Goal: Task Accomplishment & Management: Manage account settings

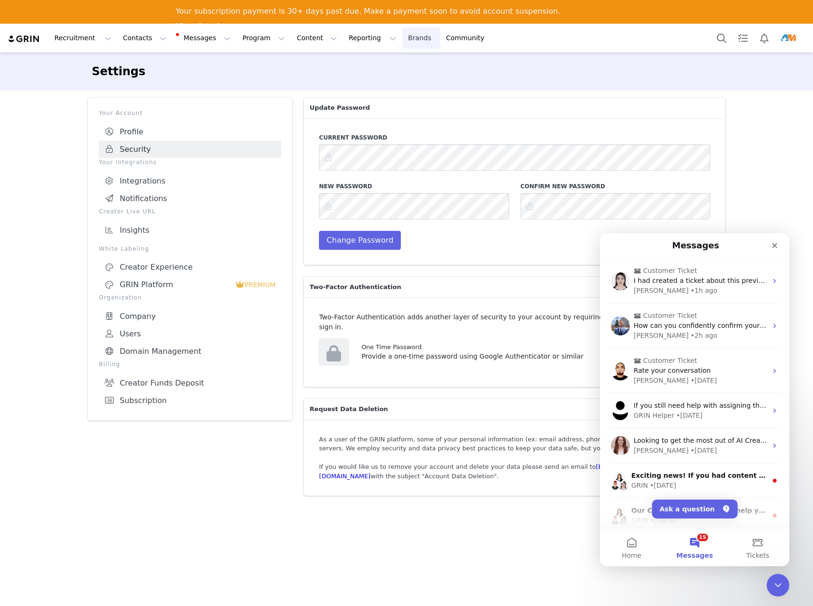
click at [402, 38] on link "Brands Brands" at bounding box center [420, 37] width 37 height 21
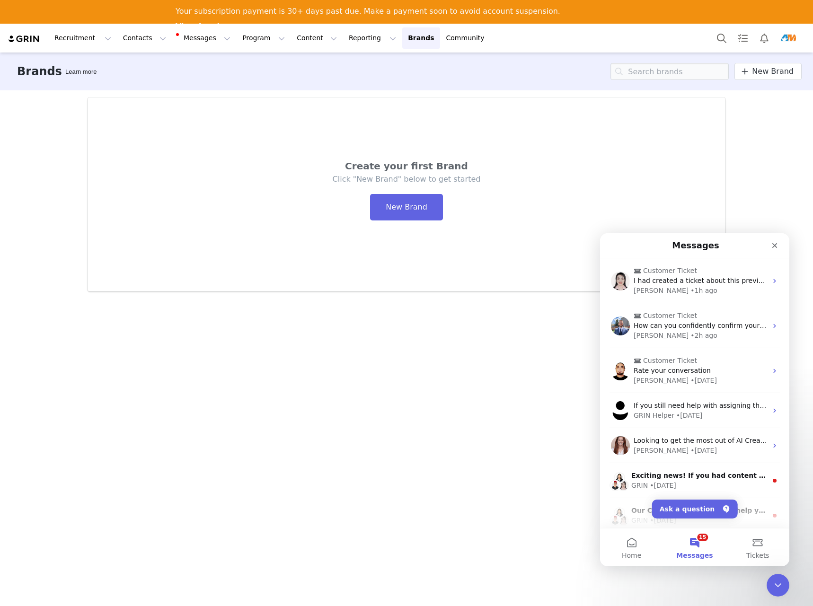
click at [792, 201] on div "Brands Learn more New Brand Create your first Brand Click "New Brand" below to …" at bounding box center [406, 341] width 813 height 576
click at [767, 191] on div "Brands Learn more New Brand Create your first Brand Click "New Brand" below to …" at bounding box center [406, 341] width 813 height 576
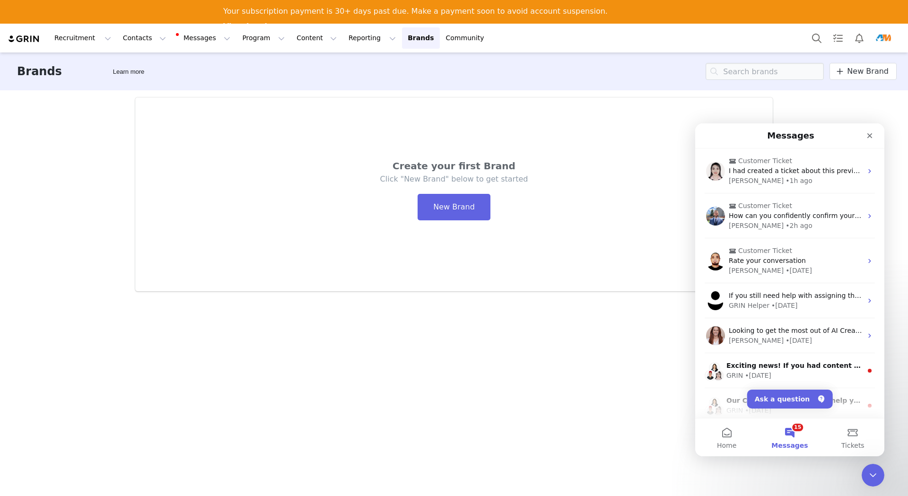
click at [18, 39] on img at bounding box center [24, 39] width 33 height 9
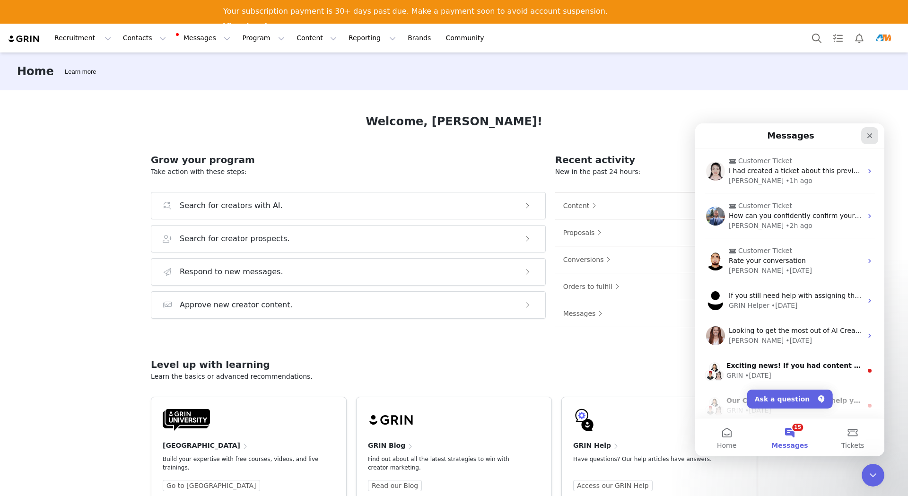
drag, startPoint x: 1598, startPoint y: 257, endPoint x: 865, endPoint y: 134, distance: 742.6
click at [812, 134] on div "Close" at bounding box center [870, 135] width 17 height 17
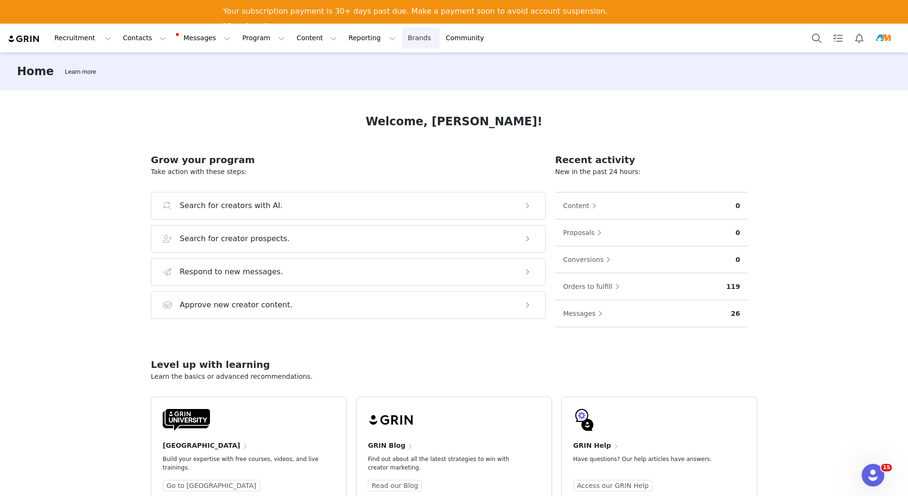
click at [402, 36] on link "Brands Brands" at bounding box center [420, 37] width 37 height 21
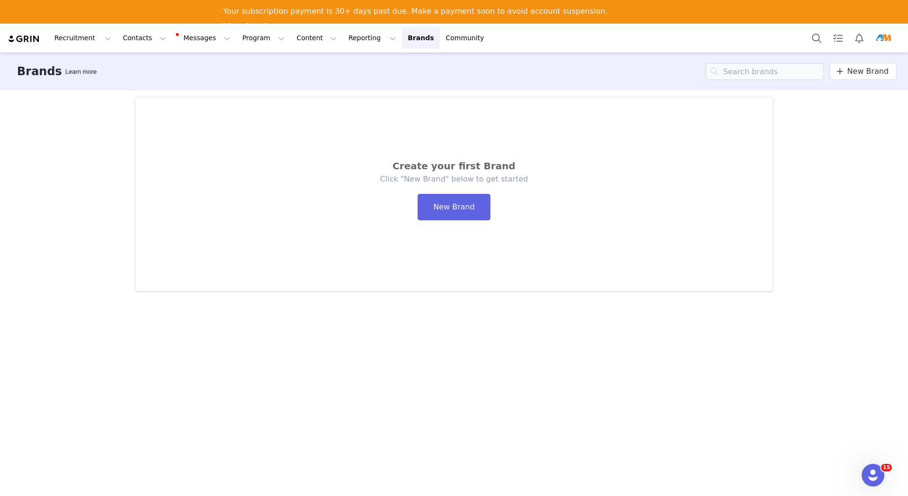
click at [812, 36] on img "Profile" at bounding box center [883, 38] width 15 height 15
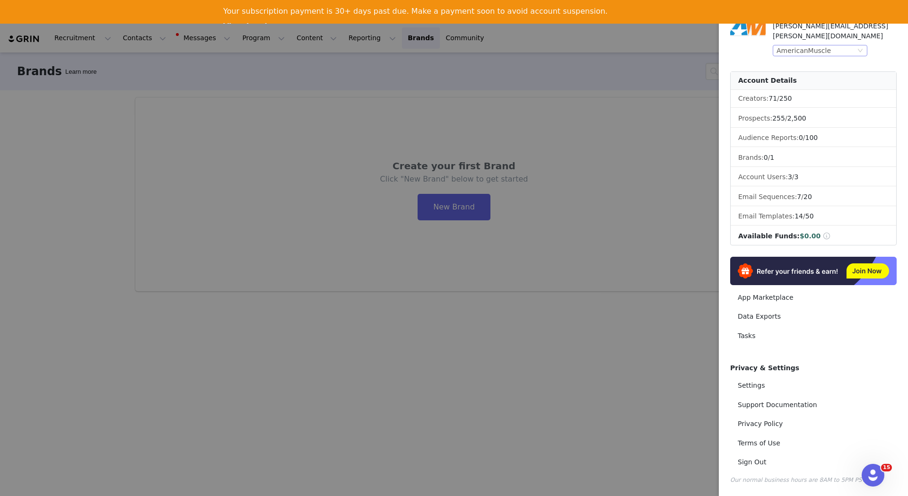
click at [812, 45] on div "AmericanMuscle" at bounding box center [816, 50] width 79 height 10
click at [812, 89] on li "AmericanTrucks" at bounding box center [839, 87] width 132 height 15
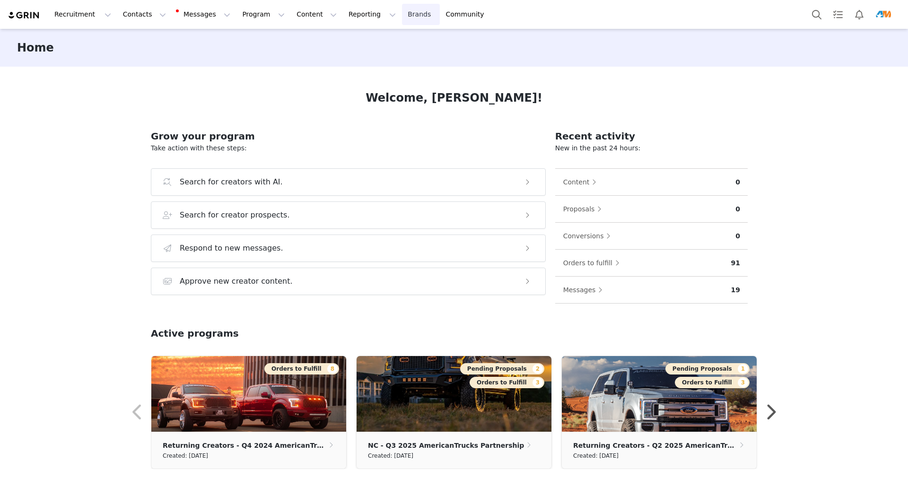
click at [402, 14] on link "Brands Brands" at bounding box center [420, 14] width 37 height 21
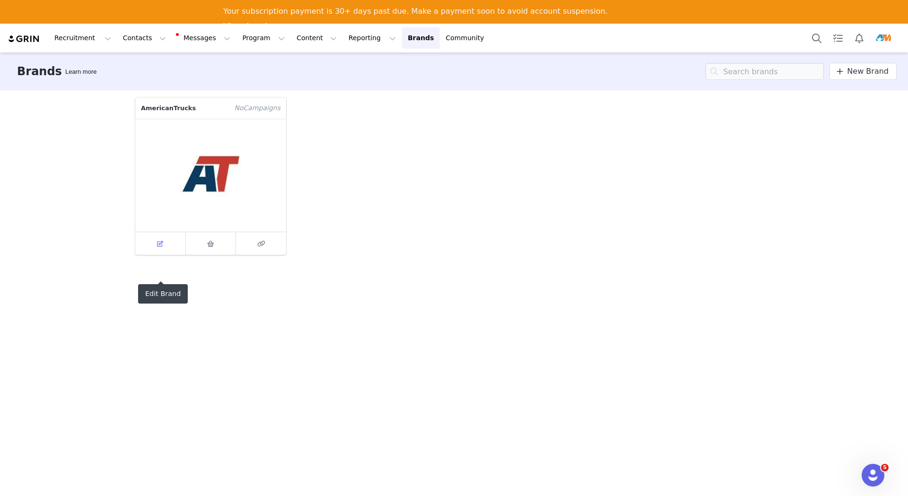
click at [158, 244] on icon at bounding box center [160, 244] width 6 height 6
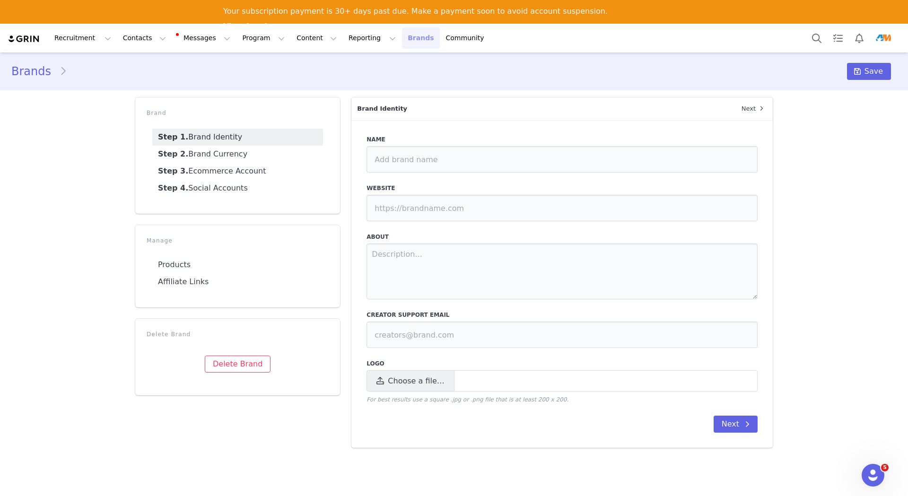
type input "AmericanTrucks"
type input "https://www.americantrucks.com"
type textarea "AmericanTruck's is the number one aftermarket auto-parts seller offering the to…"
type input "americantrucks.social@turn5.com"
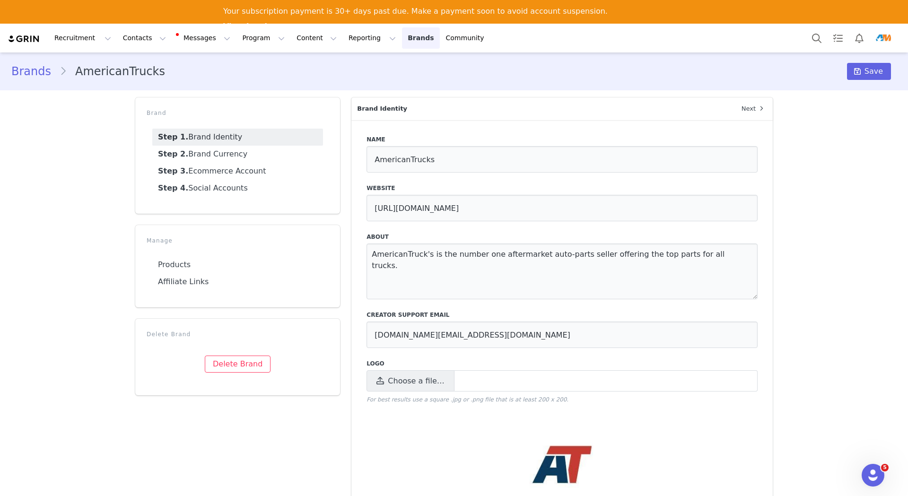
click at [402, 34] on link "Brands Brands" at bounding box center [420, 37] width 37 height 21
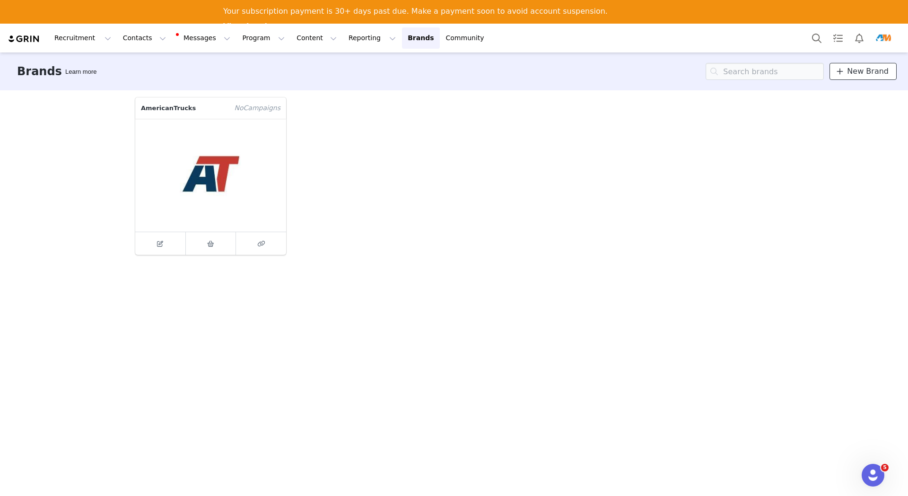
click at [874, 74] on span "New Brand" at bounding box center [868, 71] width 42 height 11
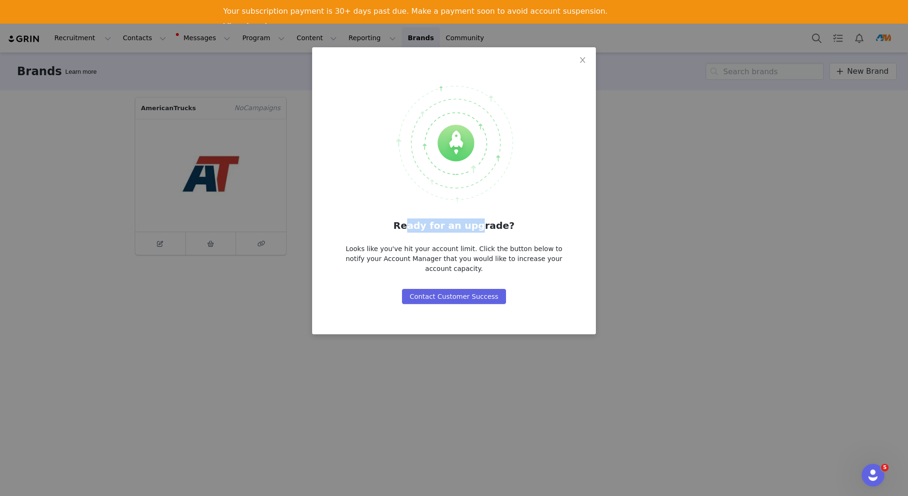
drag, startPoint x: 436, startPoint y: 224, endPoint x: 477, endPoint y: 228, distance: 41.3
click at [477, 228] on h2 "Ready for an upgrade?" at bounding box center [454, 226] width 231 height 14
drag, startPoint x: 477, startPoint y: 228, endPoint x: 401, endPoint y: 255, distance: 81.4
click at [401, 255] on div "Looks like you've hit your account limit. Click the button below to notify your…" at bounding box center [454, 259] width 231 height 30
drag, startPoint x: 400, startPoint y: 262, endPoint x: 534, endPoint y: 260, distance: 134.4
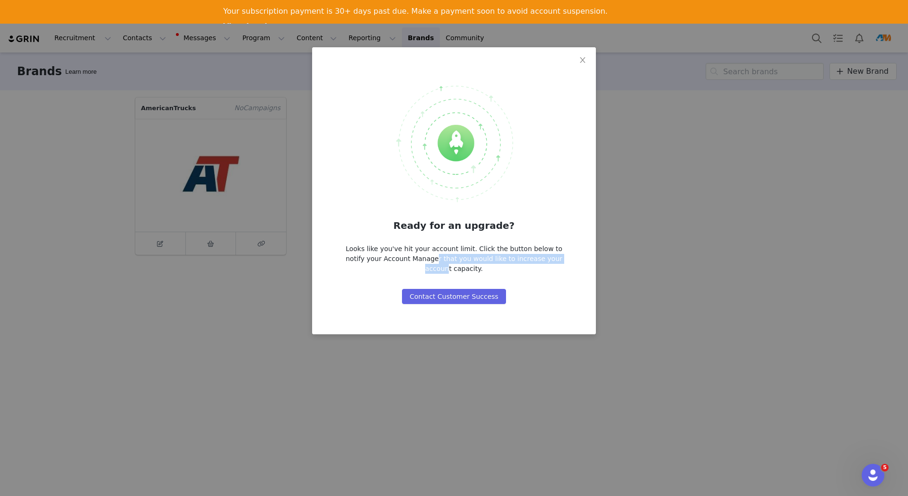
click at [533, 260] on div "Looks like you've hit your account limit. Click the button below to notify your…" at bounding box center [454, 259] width 231 height 30
drag, startPoint x: 534, startPoint y: 260, endPoint x: 540, endPoint y: 260, distance: 5.7
click at [540, 260] on div "Looks like you've hit your account limit. Click the button below to notify your…" at bounding box center [454, 259] width 231 height 30
click at [584, 58] on icon "icon: close" at bounding box center [583, 60] width 8 height 8
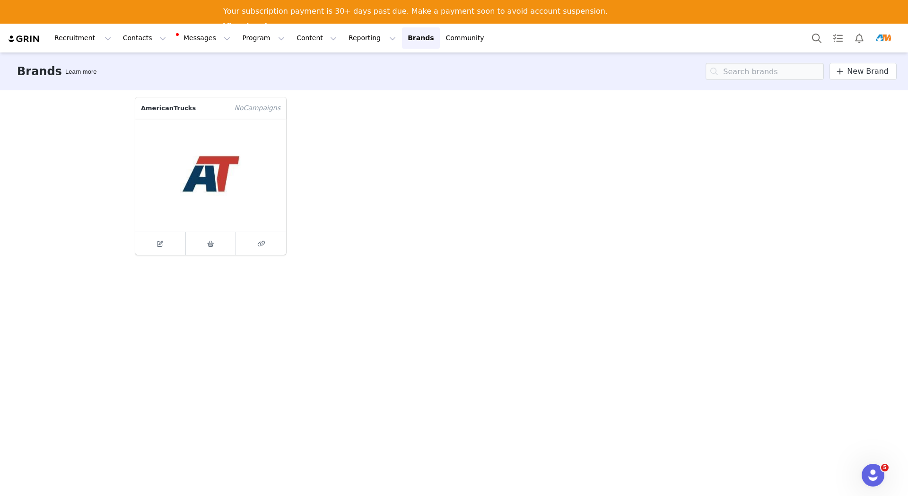
click at [881, 38] on img "Profile" at bounding box center [883, 38] width 15 height 15
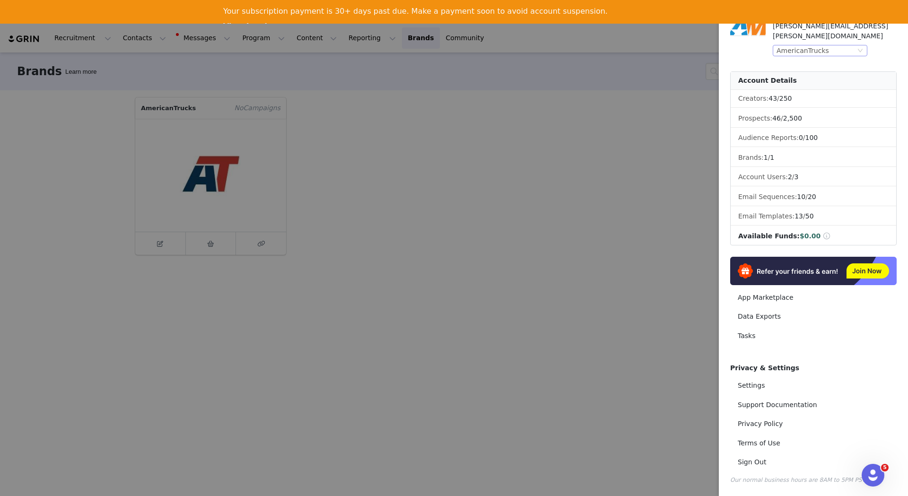
click at [856, 45] on div "AmericanTrucks" at bounding box center [820, 50] width 95 height 11
click at [801, 72] on li "AmericanMuscle" at bounding box center [839, 72] width 132 height 15
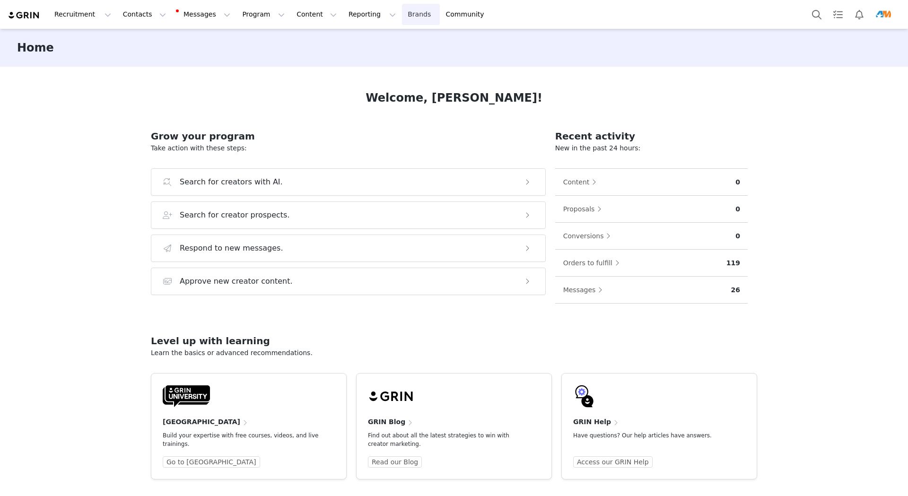
click at [402, 14] on link "Brands Brands" at bounding box center [420, 14] width 37 height 21
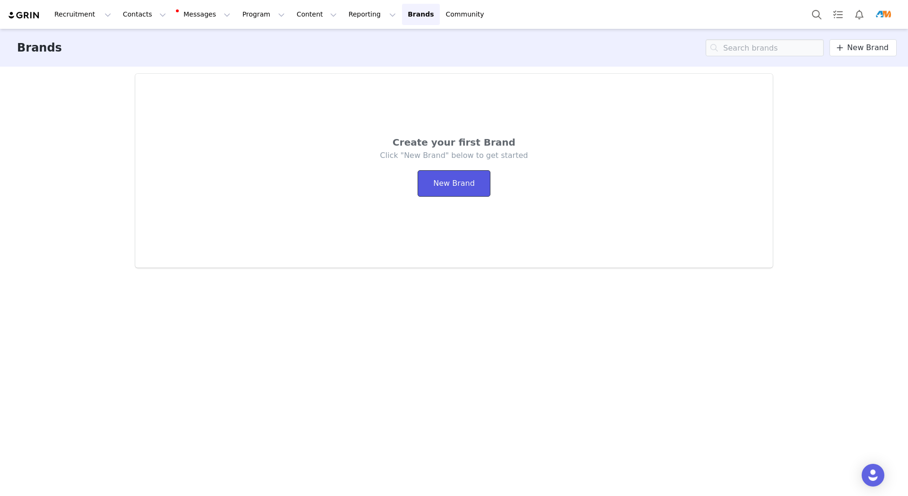
click at [463, 185] on button "New Brand" at bounding box center [454, 183] width 73 height 26
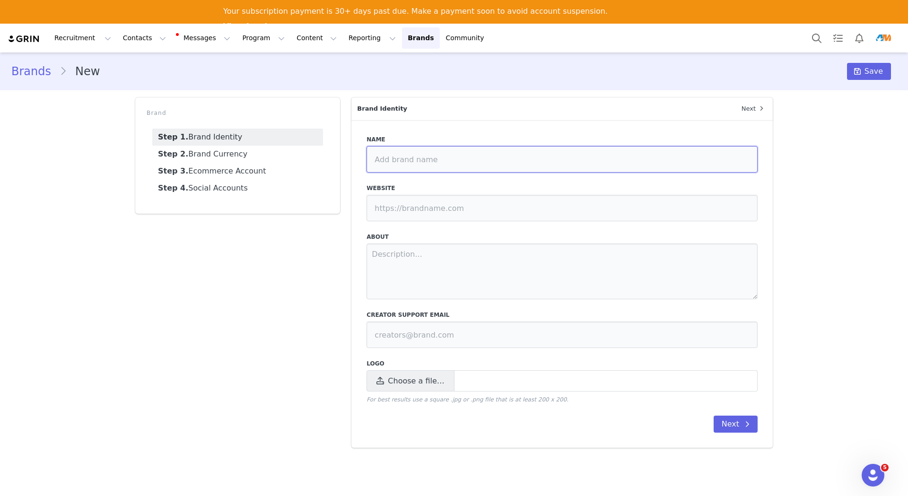
click at [443, 164] on input at bounding box center [562, 159] width 391 height 26
click at [460, 161] on input at bounding box center [562, 159] width 391 height 26
type input "AM"
click at [442, 210] on input at bounding box center [562, 208] width 391 height 26
click at [727, 431] on button "Next" at bounding box center [736, 424] width 44 height 17
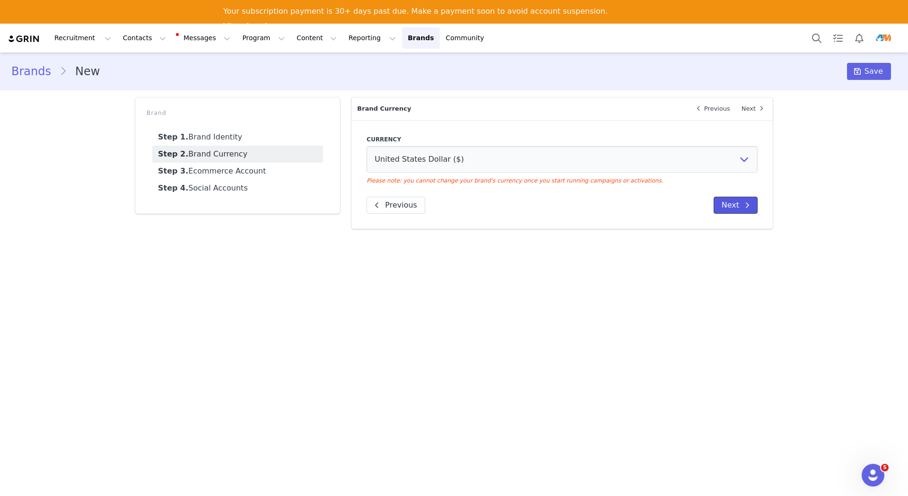
click at [722, 203] on button "Next" at bounding box center [736, 205] width 44 height 17
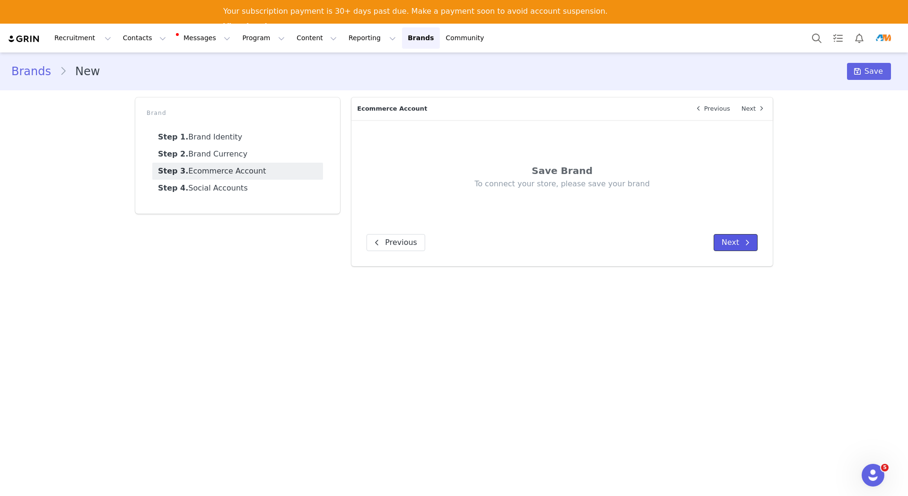
click at [720, 244] on button "Next" at bounding box center [736, 242] width 44 height 17
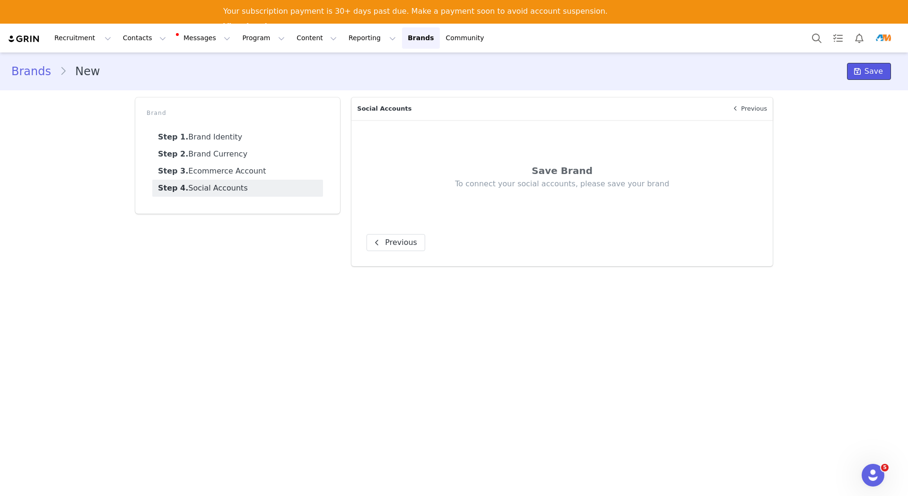
click at [861, 71] on icon at bounding box center [857, 72] width 7 height 8
click at [402, 39] on link "Brands Brands" at bounding box center [420, 37] width 37 height 21
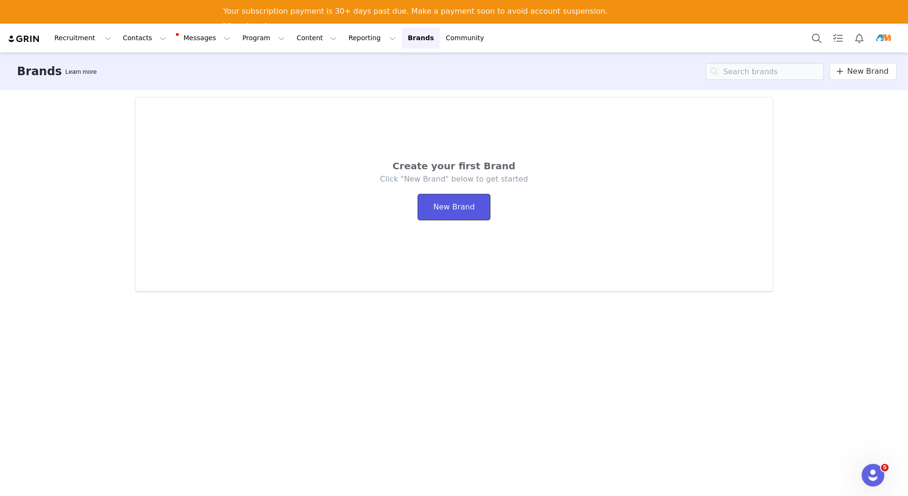
click at [464, 211] on button "New Brand" at bounding box center [454, 207] width 73 height 26
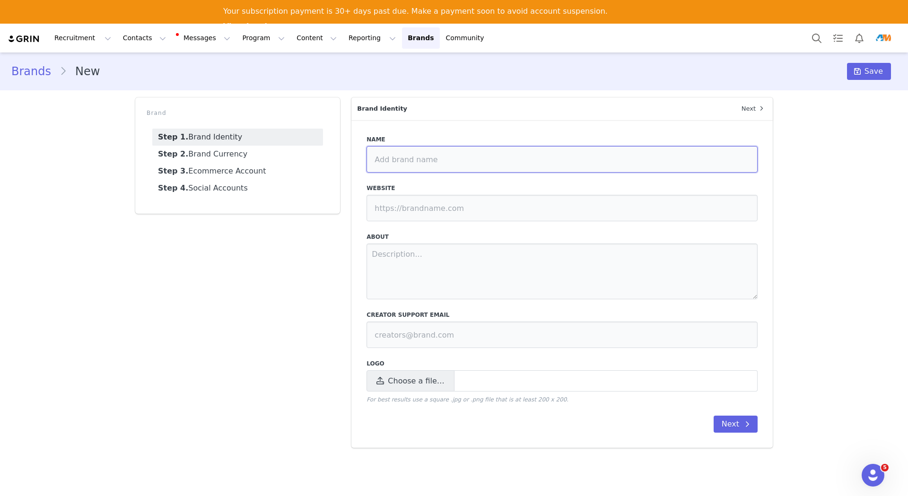
click at [421, 156] on input at bounding box center [562, 159] width 391 height 26
type input "AM"
click at [431, 207] on input at bounding box center [562, 208] width 391 height 26
click at [725, 423] on button "Next" at bounding box center [736, 424] width 44 height 17
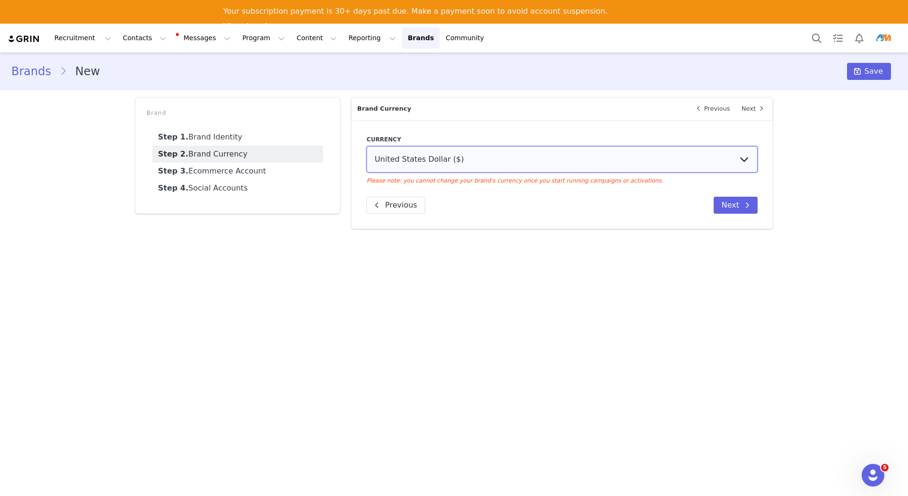
click at [472, 167] on select "United States Dollar ($) Australian Dollar (AUD) Brazilian Real (BRL) Canadian …" at bounding box center [562, 159] width 391 height 26
drag, startPoint x: 490, startPoint y: 158, endPoint x: 495, endPoint y: 158, distance: 5.2
click at [490, 158] on select "United States Dollar ($) Australian Dollar (AUD) Brazilian Real (BRL) Canadian …" at bounding box center [562, 159] width 391 height 26
click at [723, 202] on button "Next" at bounding box center [736, 205] width 44 height 17
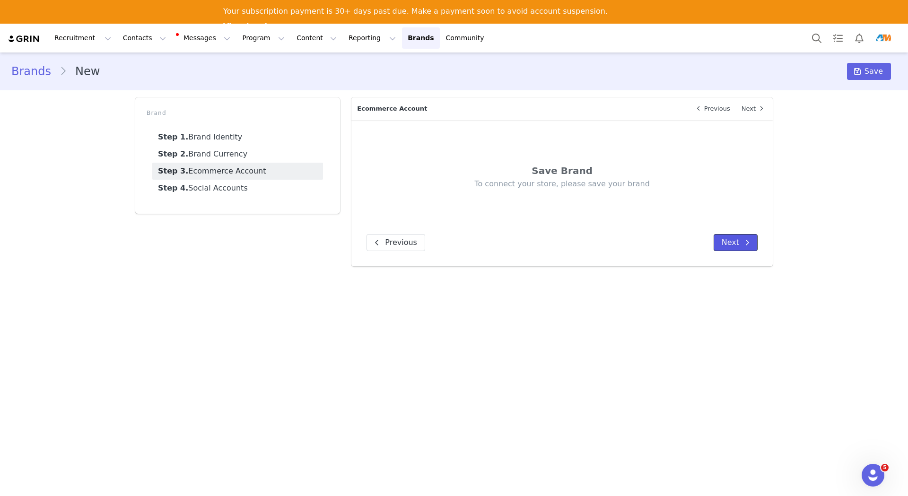
click at [748, 241] on icon at bounding box center [747, 243] width 5 height 8
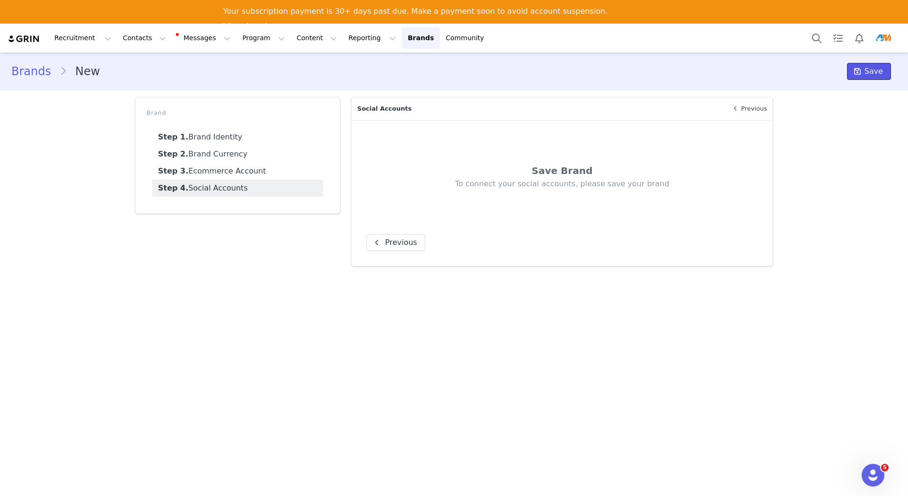
click at [871, 72] on span "Save" at bounding box center [874, 71] width 18 height 11
click at [233, 173] on link "Step 3. Ecommerce Account" at bounding box center [237, 171] width 171 height 17
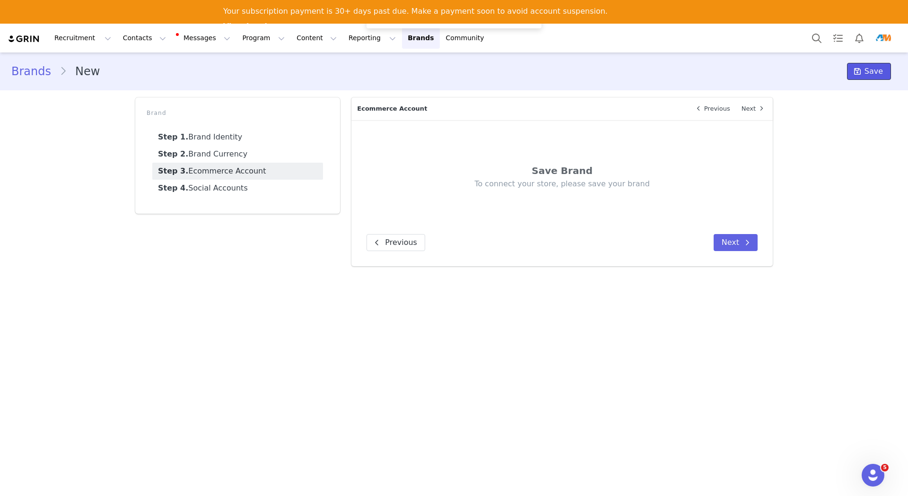
click at [863, 75] on span at bounding box center [857, 71] width 11 height 11
click at [245, 134] on link "Step 1. Brand Identity" at bounding box center [237, 137] width 171 height 17
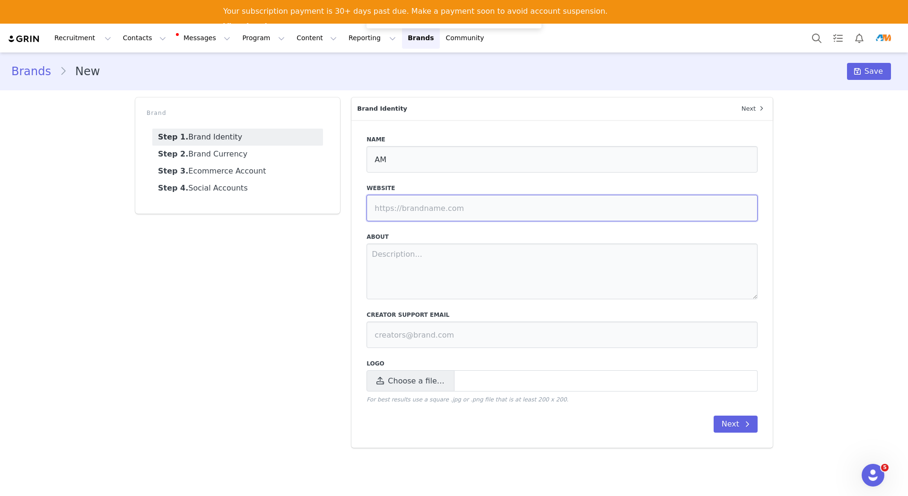
click at [449, 209] on input at bounding box center [562, 208] width 391 height 26
click at [470, 210] on input at bounding box center [562, 208] width 391 height 26
type input "https://americanmuscle.com"
click at [858, 68] on icon at bounding box center [857, 72] width 7 height 8
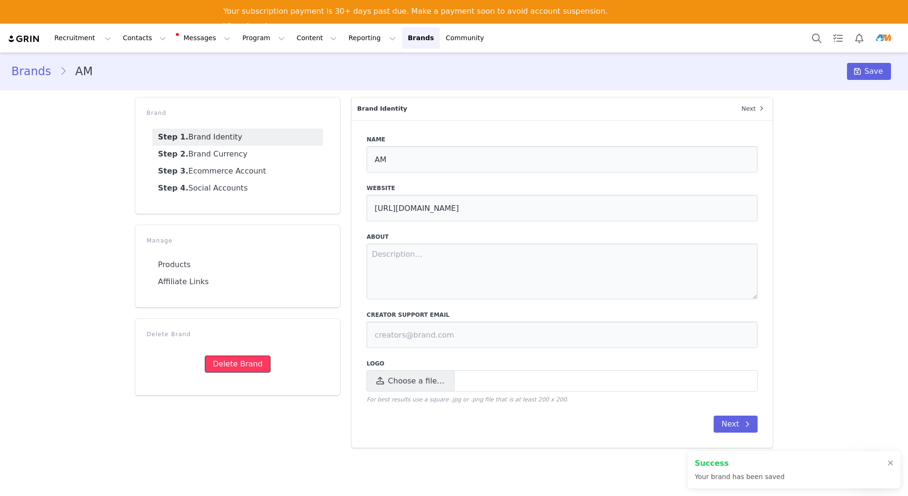
click at [234, 363] on button "Delete Brand" at bounding box center [238, 364] width 66 height 17
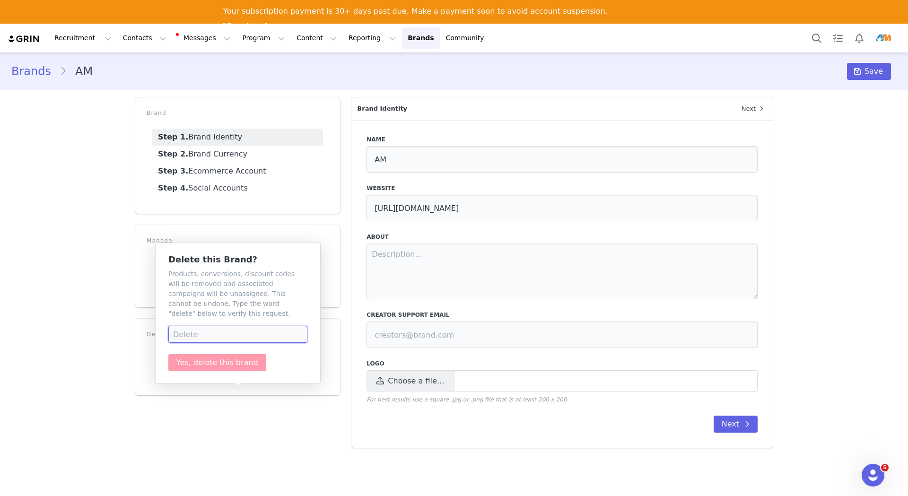
click at [216, 326] on input at bounding box center [237, 334] width 139 height 17
click at [219, 326] on input at bounding box center [237, 334] width 139 height 17
type input "delete"
click at [212, 354] on button "Yes, delete this brand" at bounding box center [217, 362] width 98 height 17
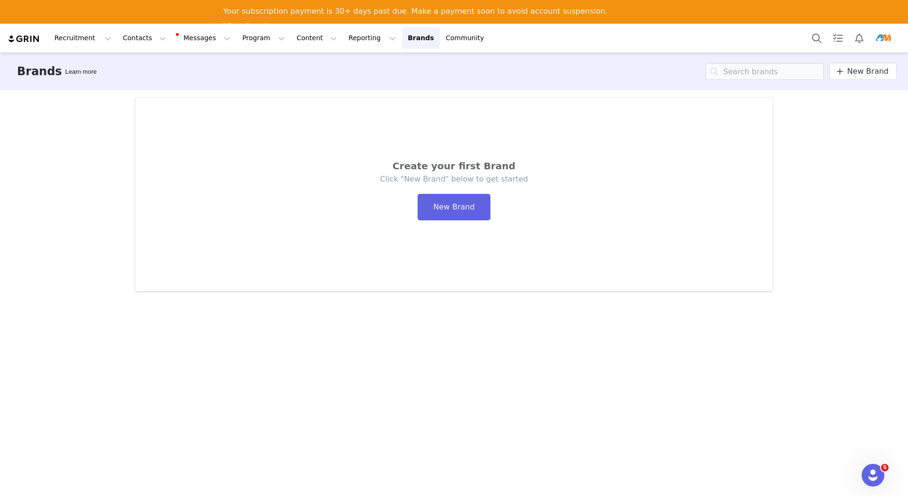
drag, startPoint x: 271, startPoint y: 127, endPoint x: 282, endPoint y: 134, distance: 12.3
click at [271, 127] on div "Create your first Brand Click "New Brand" below to get started New Brand" at bounding box center [454, 194] width 638 height 194
click at [347, 40] on button "Reporting Reporting" at bounding box center [372, 37] width 59 height 21
click at [341, 70] on p "Dashboard" at bounding box center [334, 66] width 36 height 10
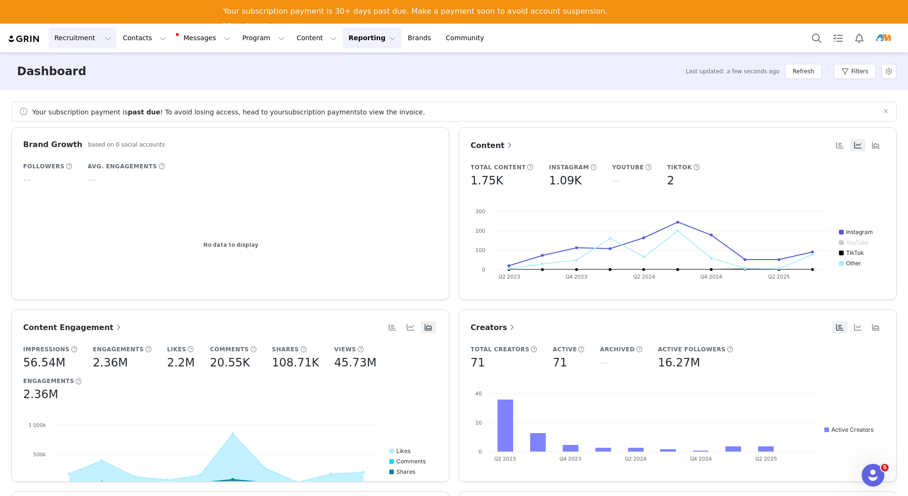
click at [106, 40] on button "Recruitment Recruitment" at bounding box center [83, 37] width 68 height 21
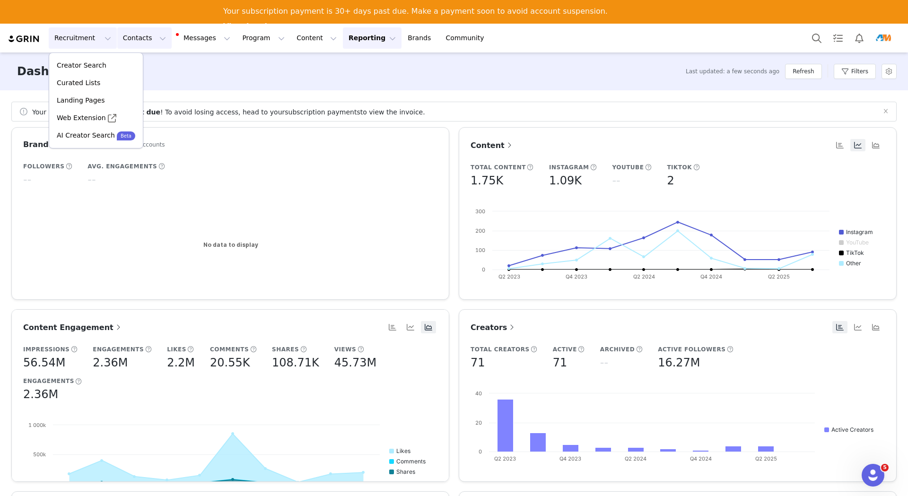
click at [142, 37] on button "Contacts Contacts" at bounding box center [144, 37] width 54 height 21
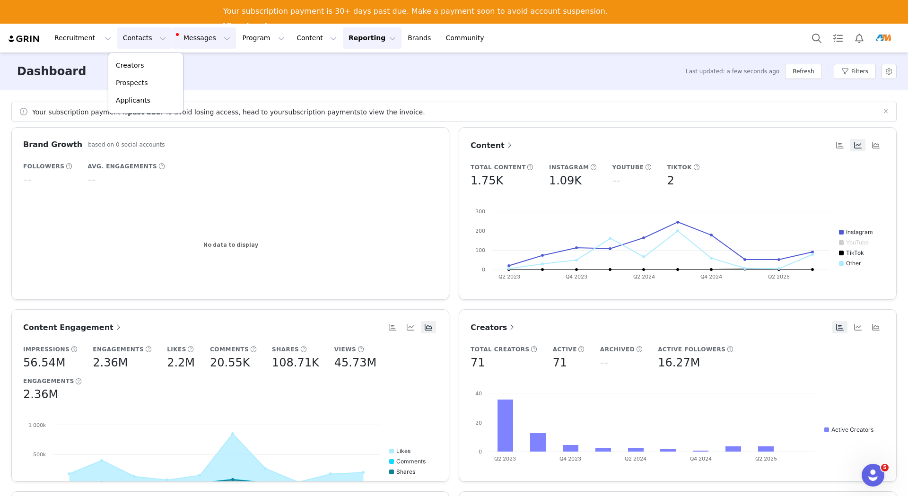
click at [202, 41] on button "Messages Messages" at bounding box center [204, 37] width 64 height 21
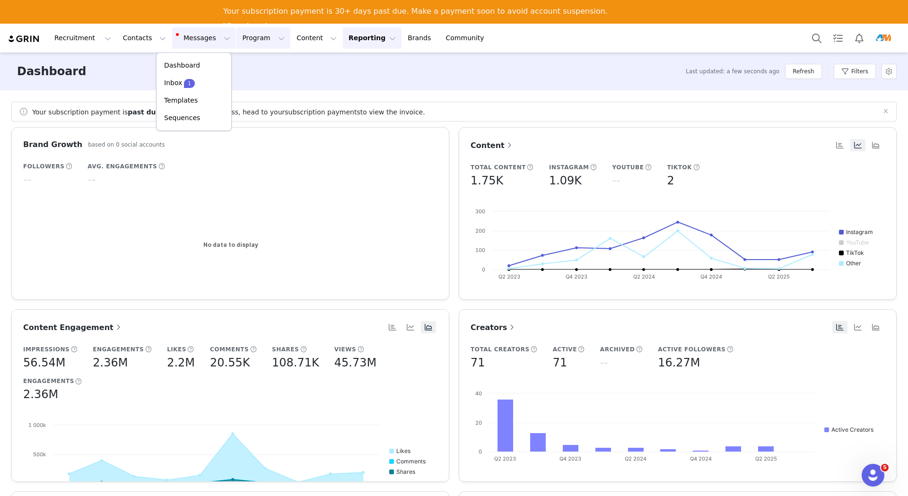
click at [246, 38] on button "Program Program" at bounding box center [264, 37] width 54 height 21
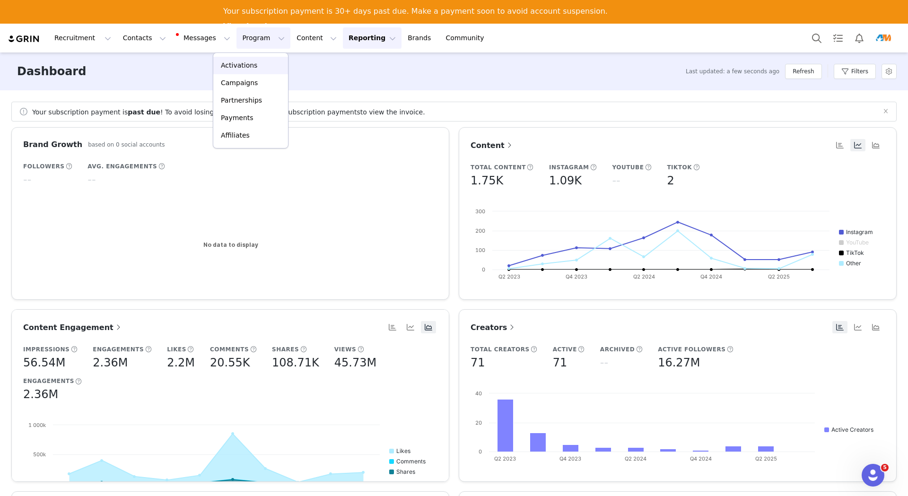
click at [251, 67] on p "Activations" at bounding box center [239, 66] width 36 height 10
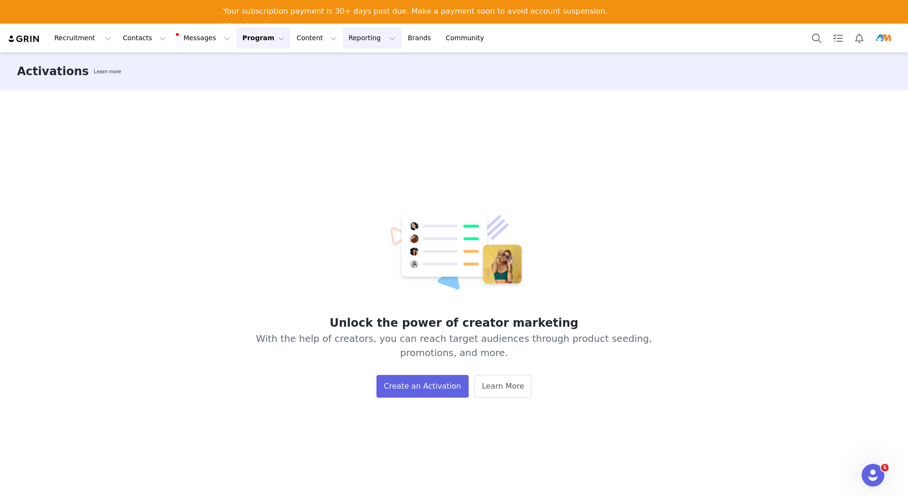
click at [343, 39] on button "Reporting Reporting" at bounding box center [372, 37] width 59 height 21
click at [343, 70] on p "Dashboard" at bounding box center [334, 66] width 36 height 10
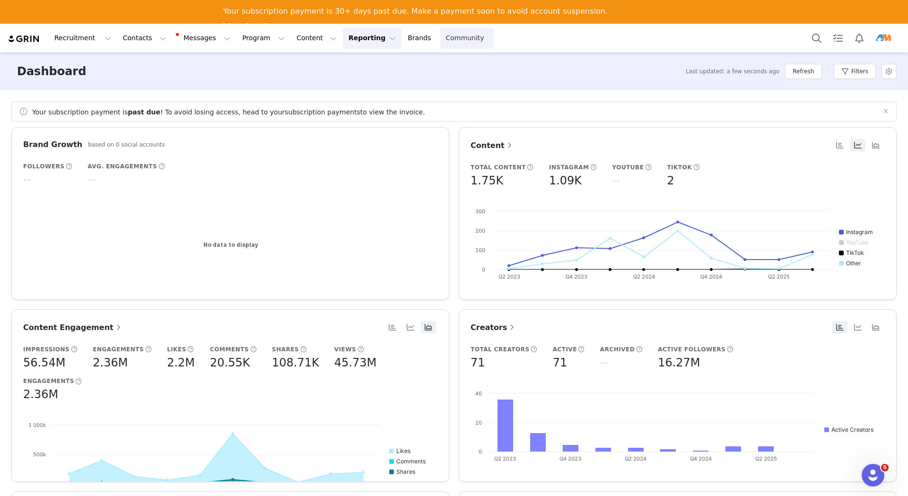
click at [440, 40] on link "Community Community" at bounding box center [467, 37] width 54 height 21
click at [863, 39] on button "Notifications" at bounding box center [859, 37] width 21 height 21
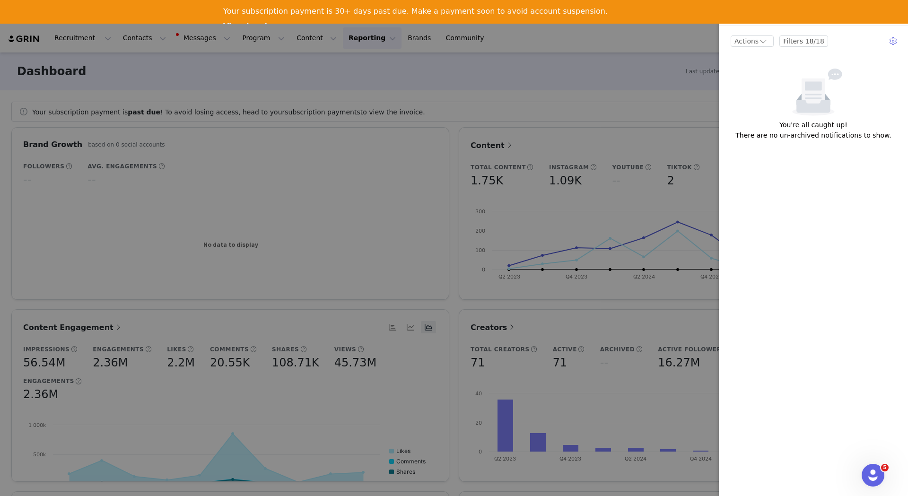
click at [674, 66] on div at bounding box center [454, 248] width 908 height 496
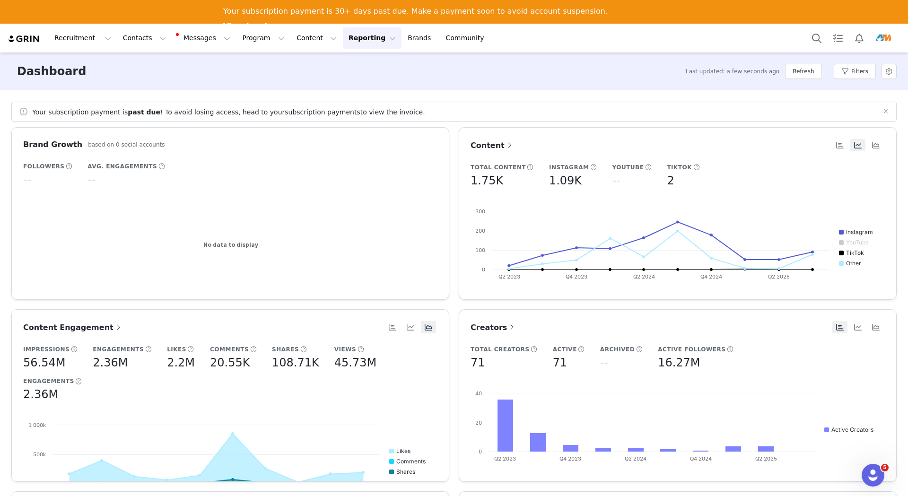
click at [704, 94] on div "Your subscription payment is past due ! To avoid losing access, head to your su…" at bounding box center [454, 304] width 908 height 428
click at [894, 71] on button "button" at bounding box center [889, 71] width 15 height 15
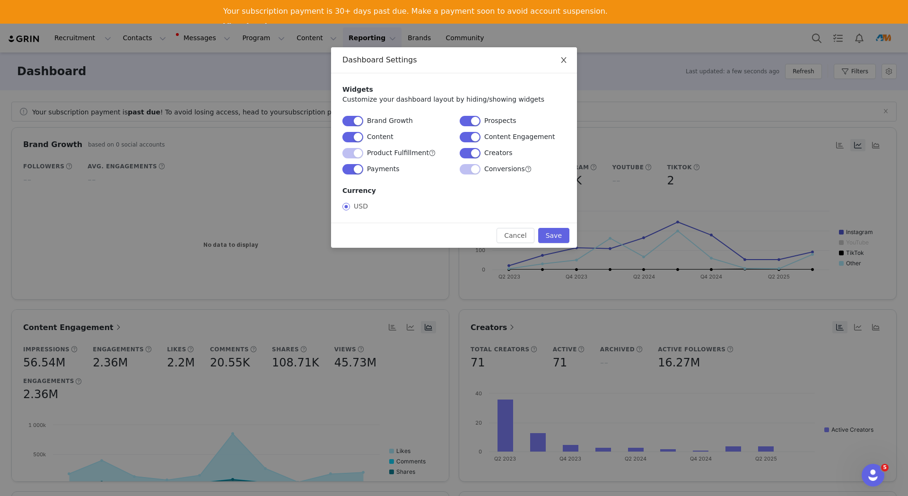
click at [564, 59] on icon "icon: close" at bounding box center [564, 60] width 8 height 8
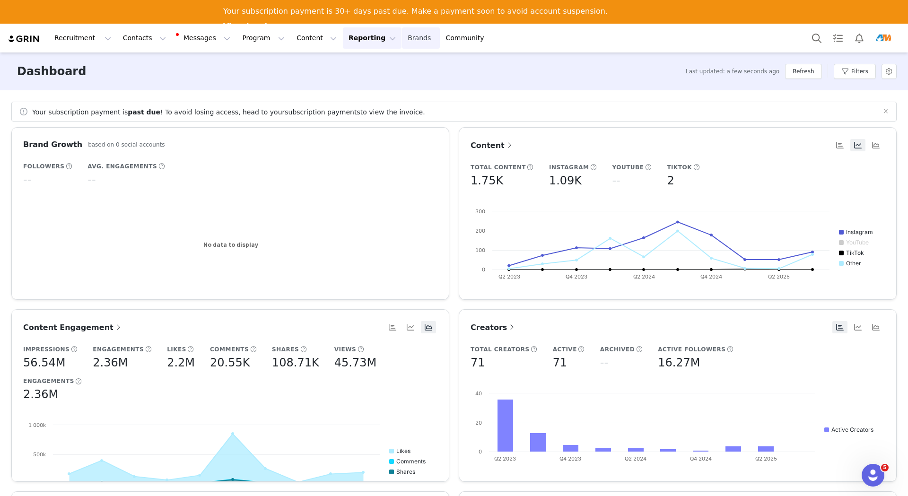
drag, startPoint x: 367, startPoint y: 35, endPoint x: 244, endPoint y: 3, distance: 126.9
click at [402, 35] on link "Brands Brands" at bounding box center [420, 37] width 37 height 21
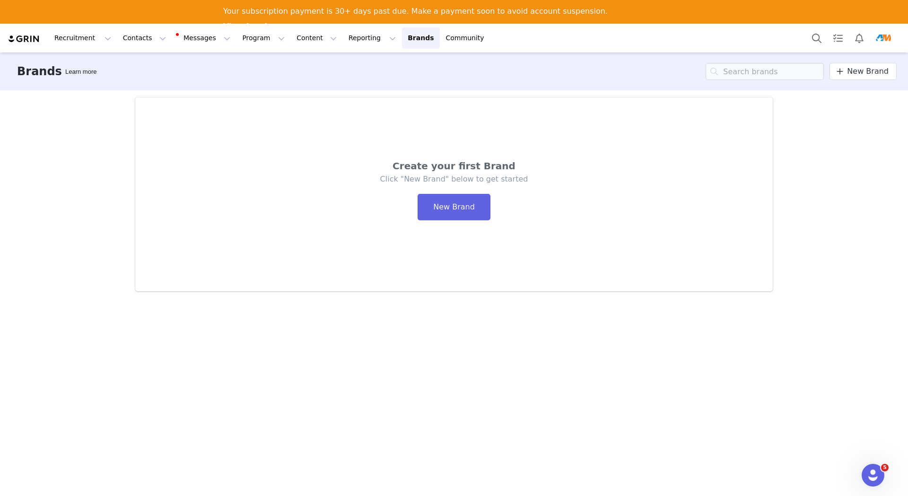
click at [345, 85] on div "Brands Learn more New Brand" at bounding box center [454, 72] width 908 height 38
click at [248, 40] on button "Program Program" at bounding box center [264, 37] width 54 height 21
click at [253, 38] on button "Program Program" at bounding box center [264, 37] width 54 height 21
click at [150, 38] on button "Contacts Contacts" at bounding box center [144, 37] width 54 height 21
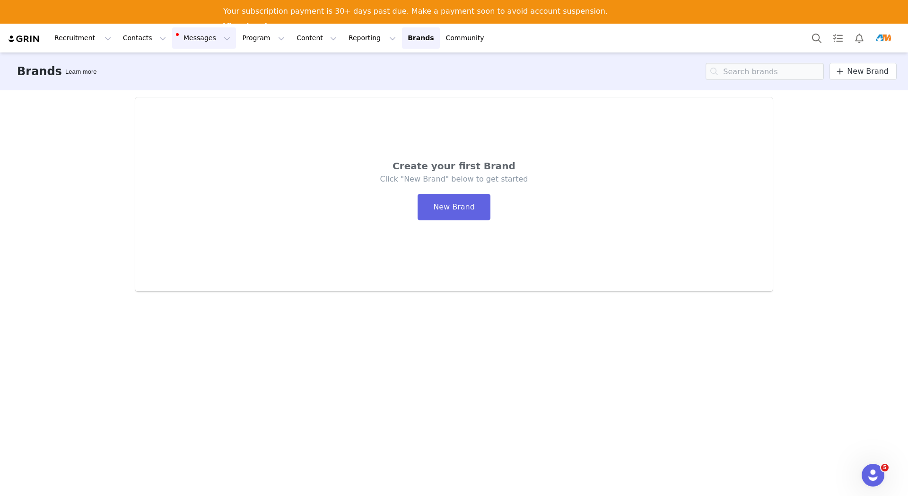
click at [210, 37] on button "Messages Messages" at bounding box center [204, 37] width 64 height 21
click at [101, 38] on button "Recruitment Recruitment" at bounding box center [83, 37] width 68 height 21
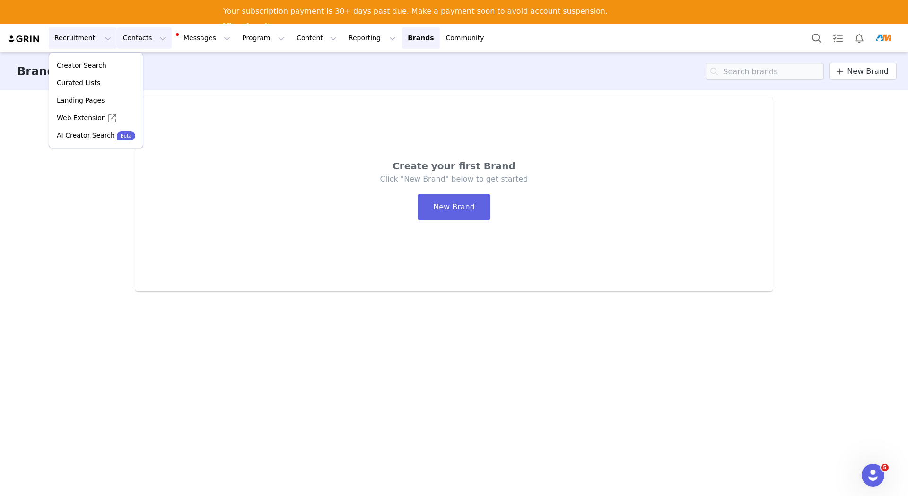
click at [147, 35] on button "Contacts Contacts" at bounding box center [144, 37] width 54 height 21
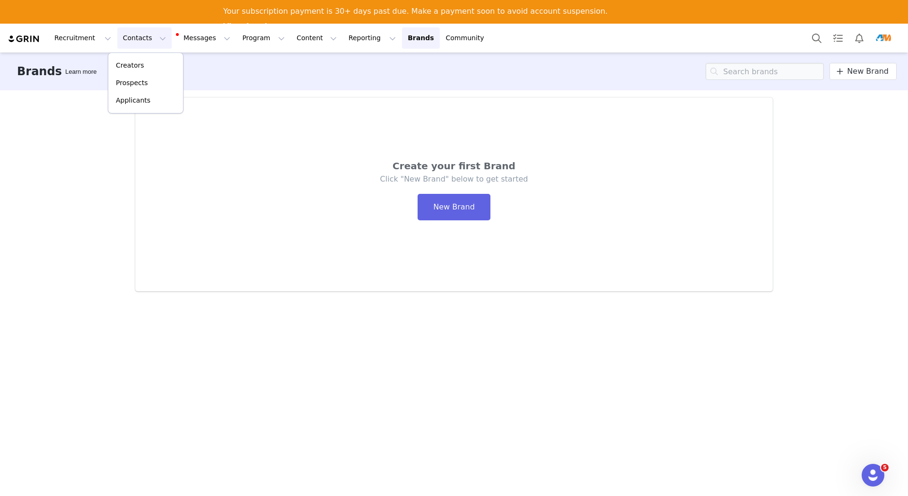
click at [147, 35] on button "Contacts Contacts" at bounding box center [144, 37] width 54 height 21
click at [198, 35] on button "Messages Messages" at bounding box center [204, 37] width 64 height 21
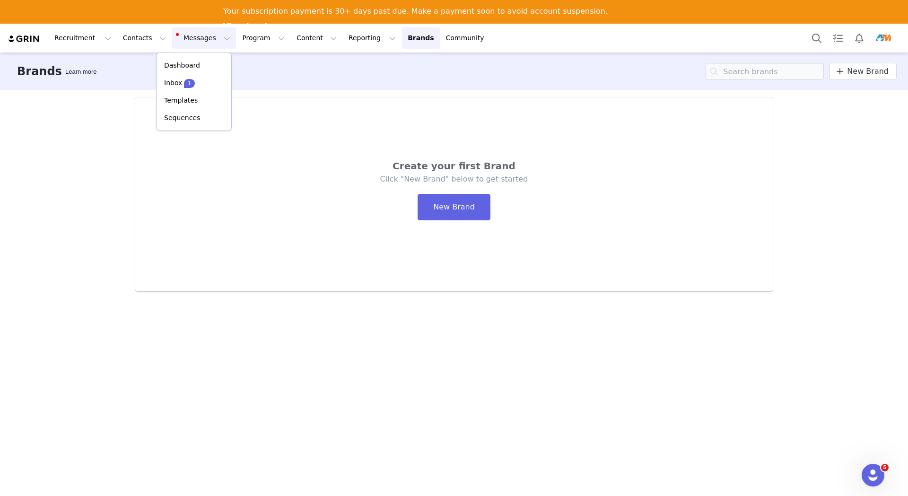
click at [202, 35] on button "Messages Messages" at bounding box center [204, 37] width 64 height 21
click at [190, 79] on div "1" at bounding box center [189, 83] width 10 height 9
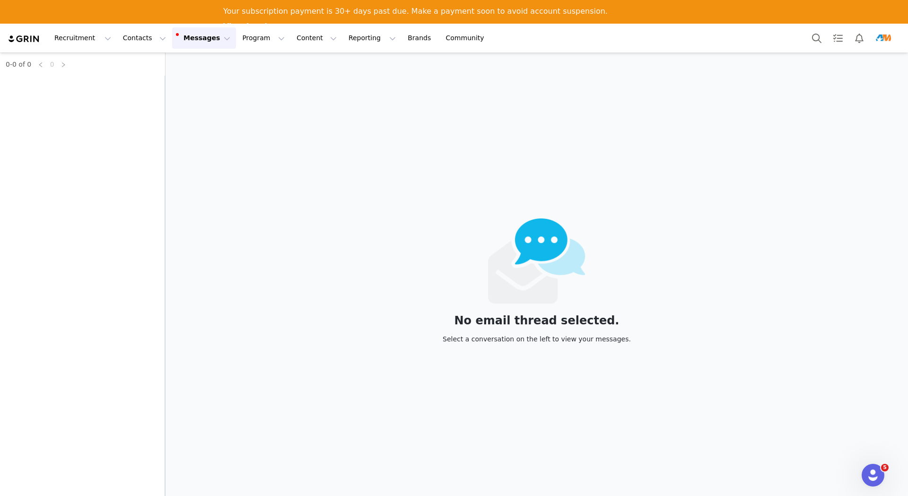
click at [200, 36] on button "Messages Messages" at bounding box center [204, 37] width 64 height 21
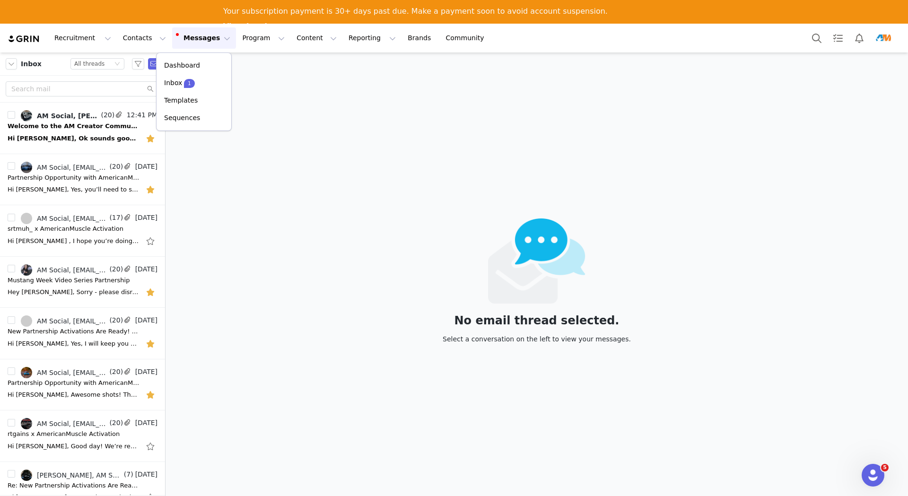
click at [300, 94] on div "No email thread selected. Select a conversation on the left to view your messag…" at bounding box center [537, 286] width 743 height 466
click at [56, 132] on div "Hi Kim, Ok sounds good. Question, is it possible to get the tail lights shipped…" at bounding box center [83, 138] width 150 height 15
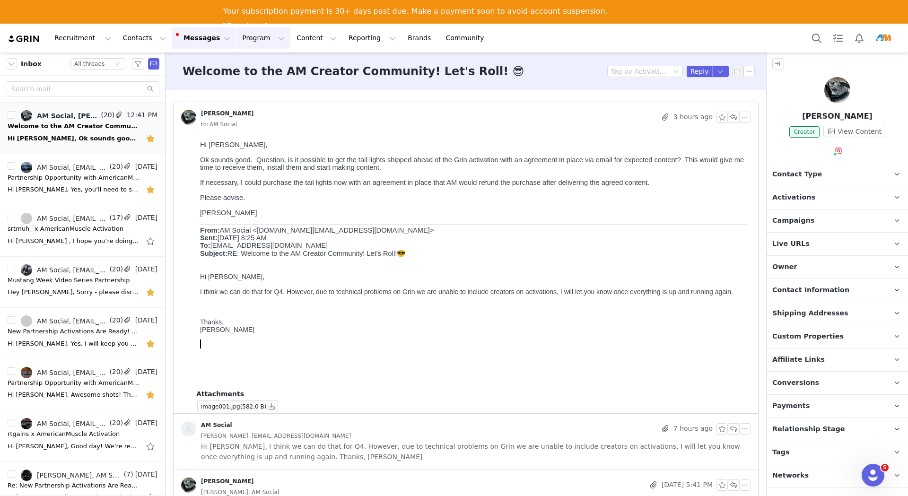
click at [240, 40] on button "Program Program" at bounding box center [264, 37] width 54 height 21
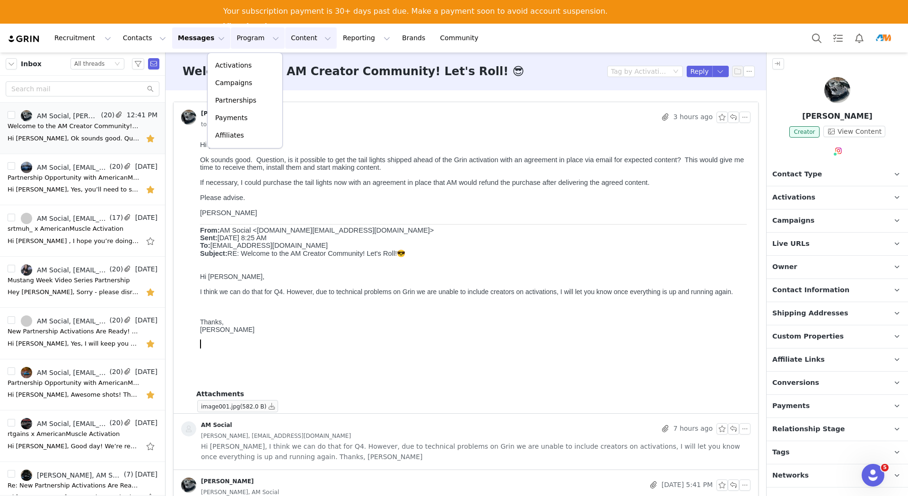
click at [286, 37] on button "Content Content" at bounding box center [311, 37] width 52 height 21
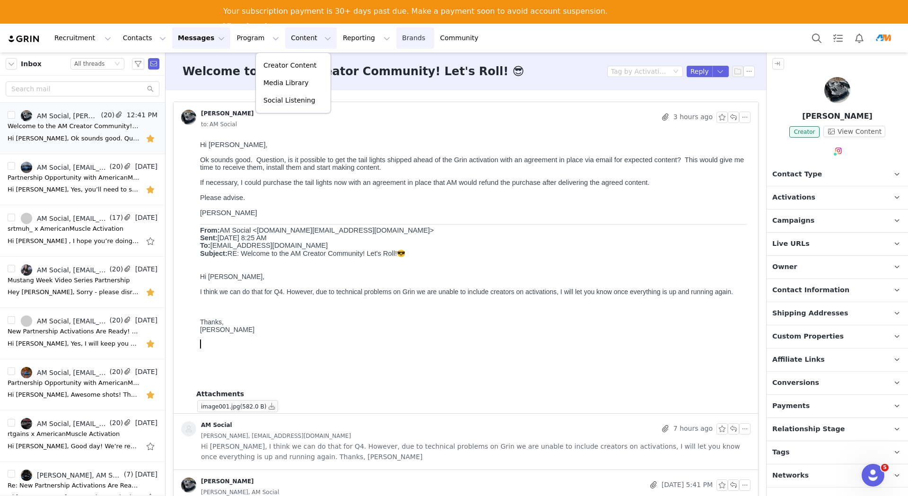
click at [396, 36] on link "Brands Brands" at bounding box center [414, 37] width 37 height 21
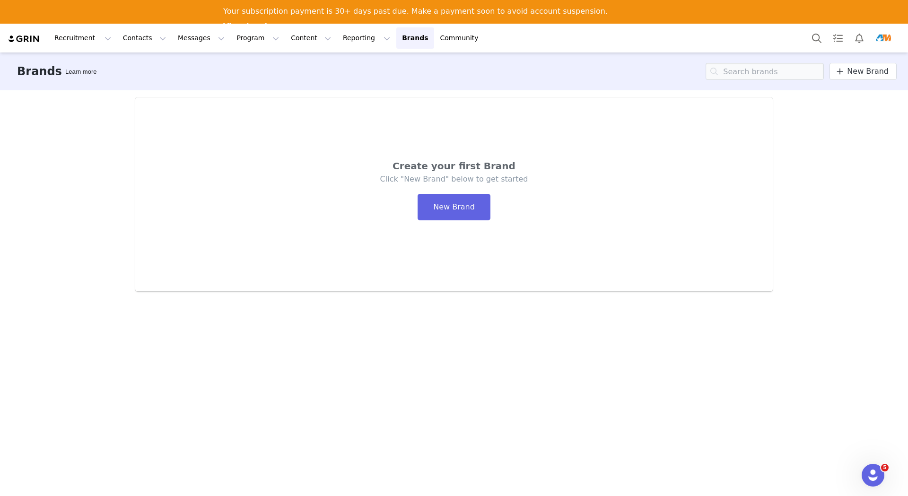
click at [888, 35] on img "Profile" at bounding box center [883, 38] width 15 height 15
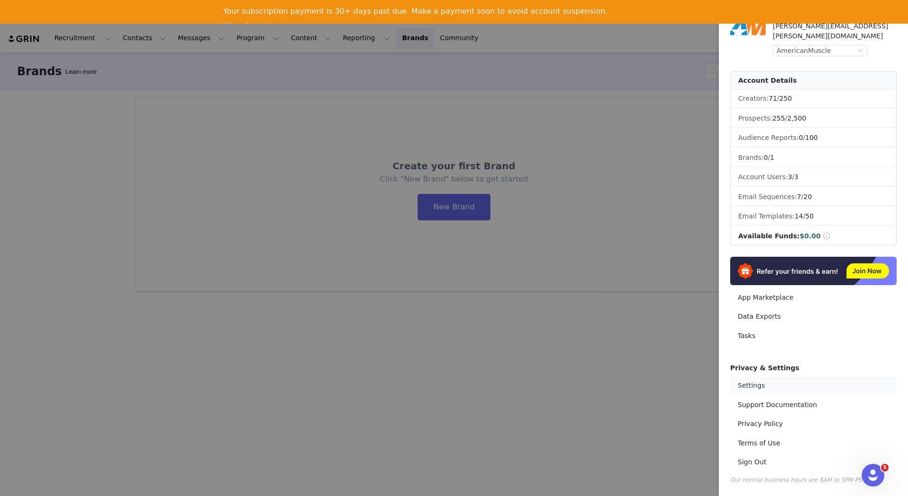
click at [753, 387] on link "Settings" at bounding box center [814, 386] width 167 height 18
select select "America/New_York"
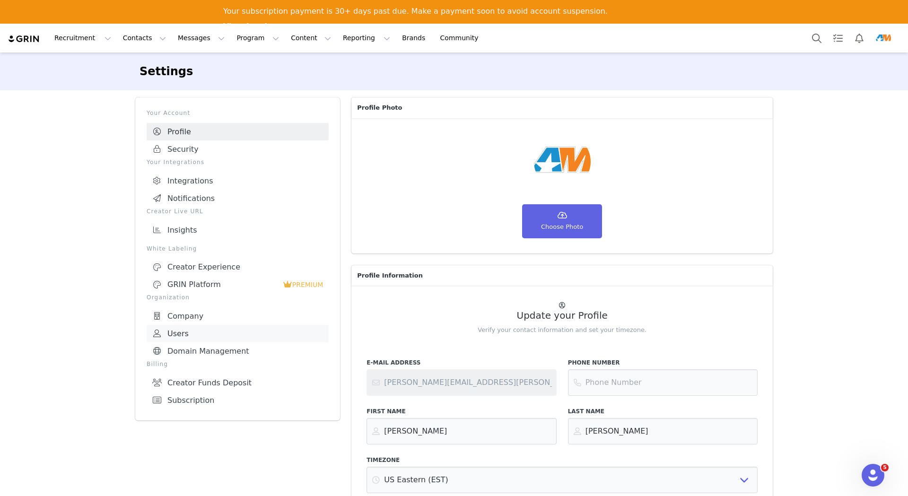
click at [182, 336] on link "Users" at bounding box center [238, 334] width 182 height 18
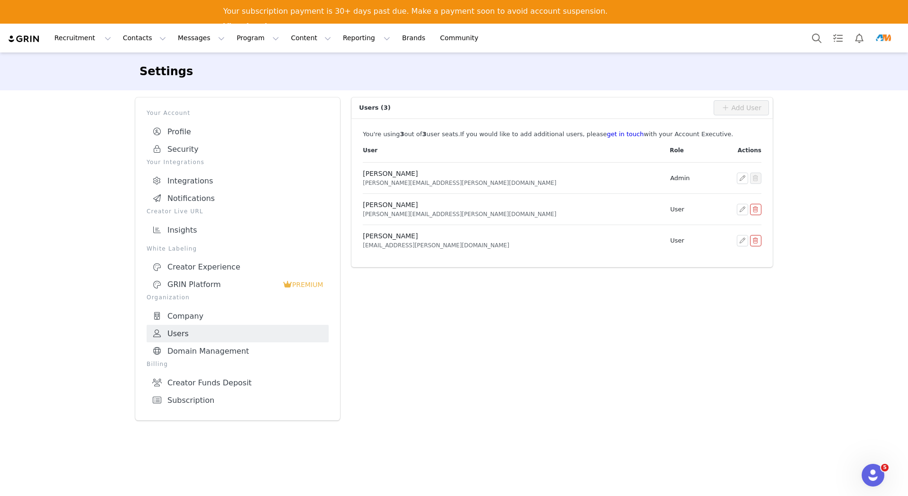
click at [385, 205] on span "Kim Santos" at bounding box center [390, 205] width 55 height 8
click at [740, 209] on button "button" at bounding box center [742, 209] width 11 height 11
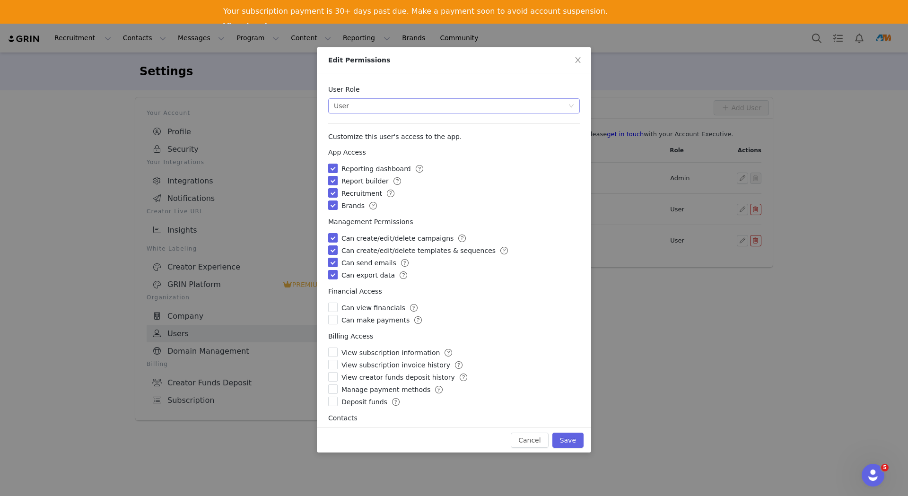
click at [560, 105] on div "Select user role User Users have full access to the app." at bounding box center [451, 106] width 234 height 14
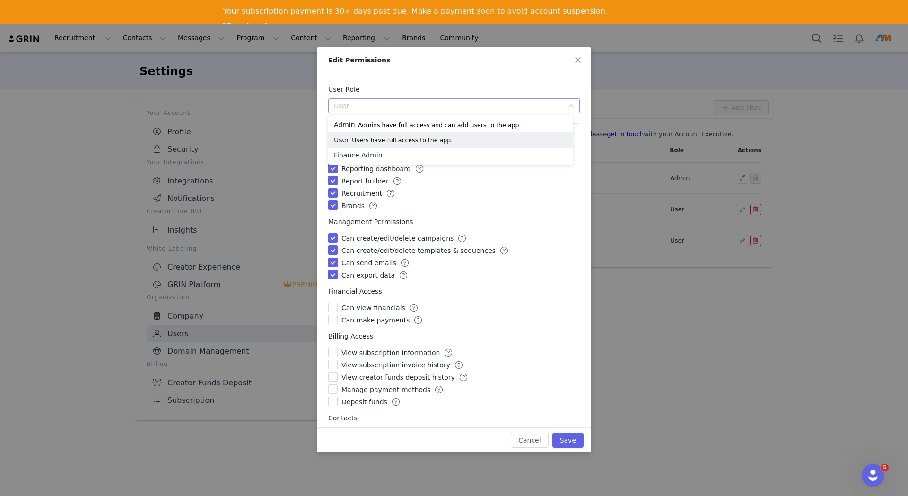
click at [570, 103] on div "Select user role User Users have full access to the app." at bounding box center [454, 105] width 252 height 15
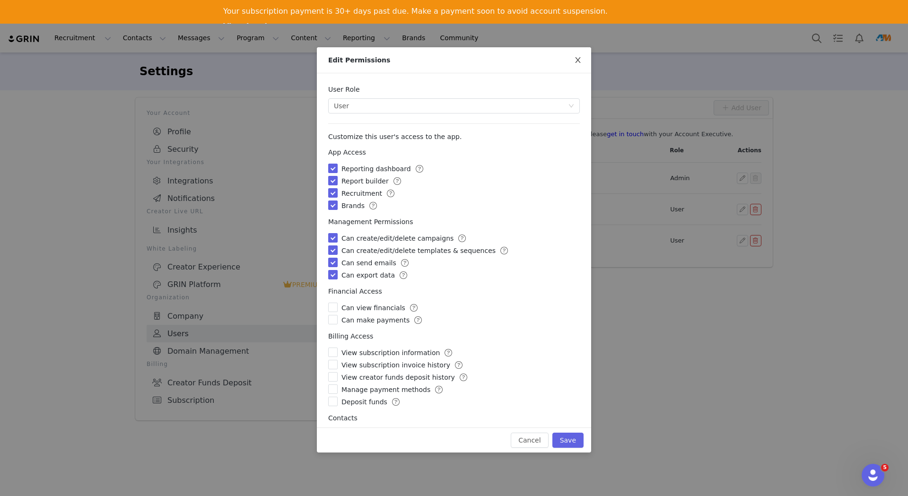
click at [577, 62] on icon "icon: close" at bounding box center [577, 60] width 5 height 6
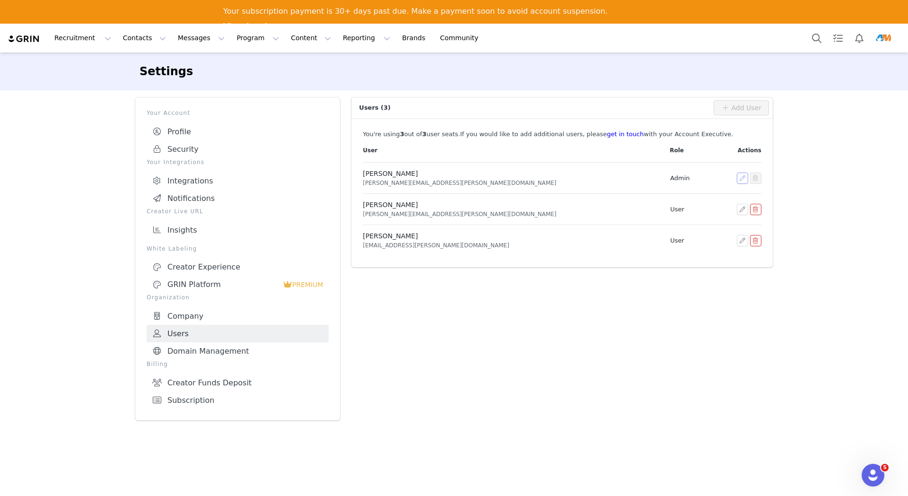
click at [741, 177] on button "button" at bounding box center [742, 178] width 11 height 11
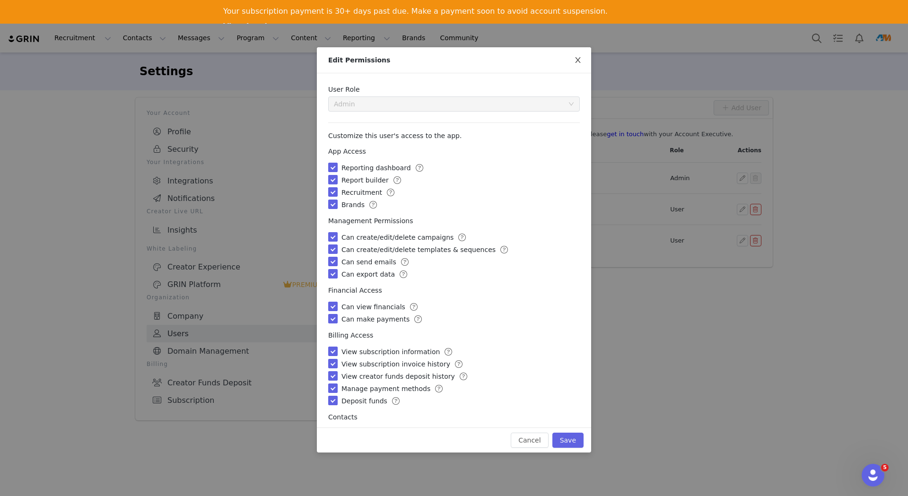
click at [577, 66] on span "Close" at bounding box center [578, 60] width 26 height 26
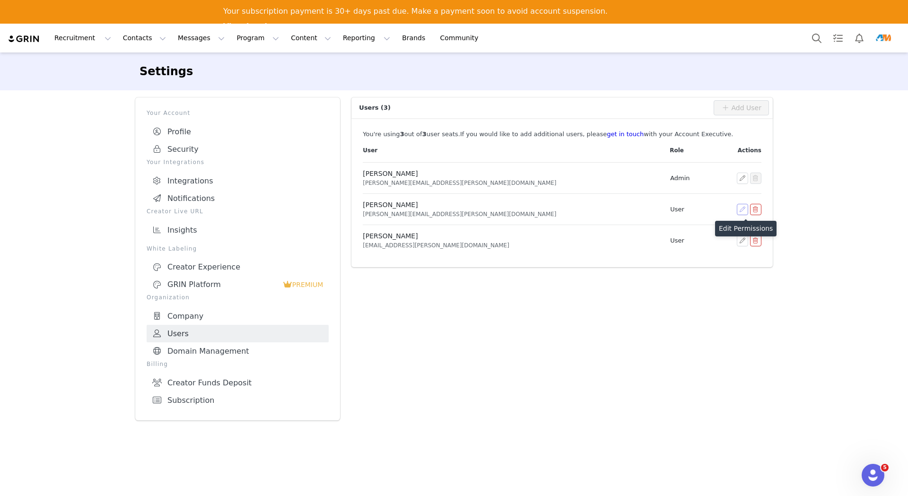
click at [741, 211] on button "button" at bounding box center [742, 209] width 11 height 11
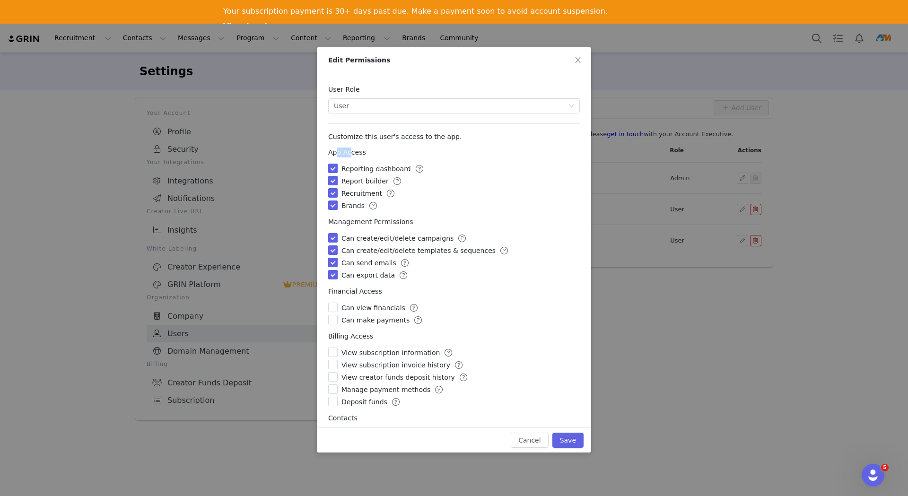
drag, startPoint x: 335, startPoint y: 152, endPoint x: 346, endPoint y: 154, distance: 12.0
click at [346, 154] on span "App Access" at bounding box center [347, 153] width 38 height 10
drag, startPoint x: 347, startPoint y: 154, endPoint x: 383, endPoint y: 156, distance: 36.5
click at [383, 156] on div "App Access" at bounding box center [454, 153] width 252 height 10
click at [587, 57] on span "Close" at bounding box center [578, 60] width 26 height 26
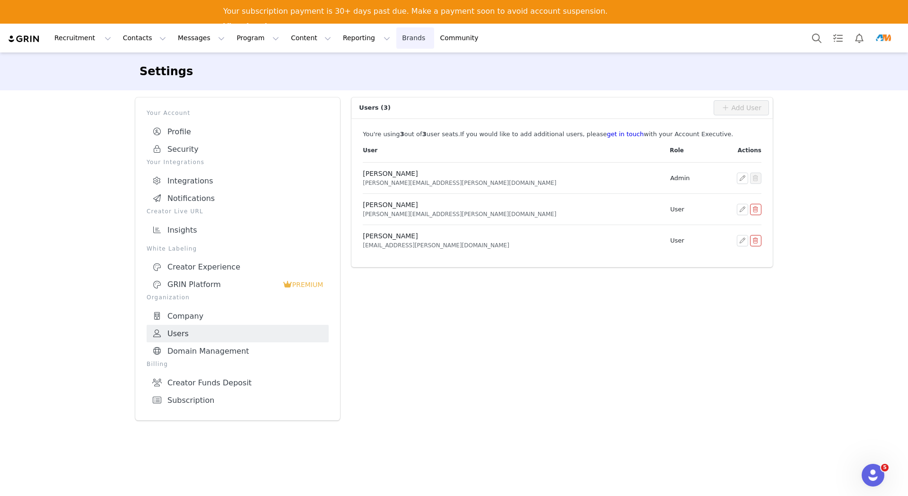
click at [396, 38] on link "Brands Brands" at bounding box center [414, 37] width 37 height 21
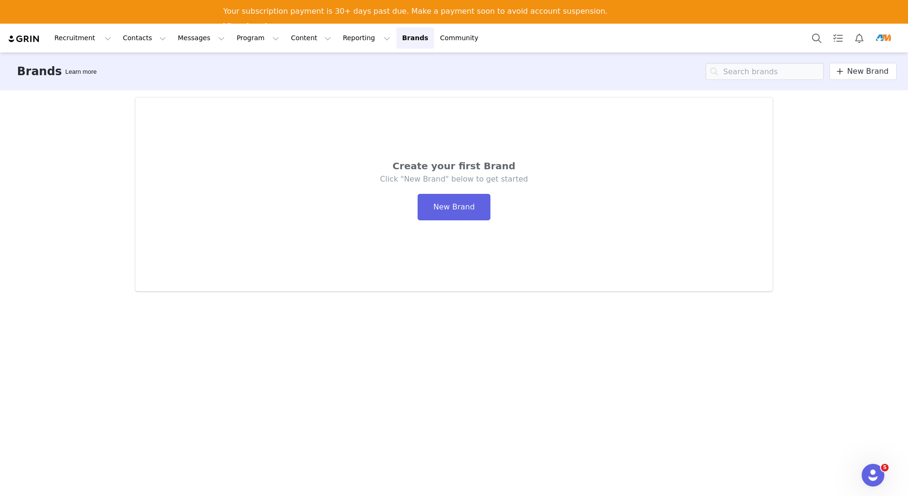
click at [886, 40] on img "Profile" at bounding box center [883, 38] width 15 height 15
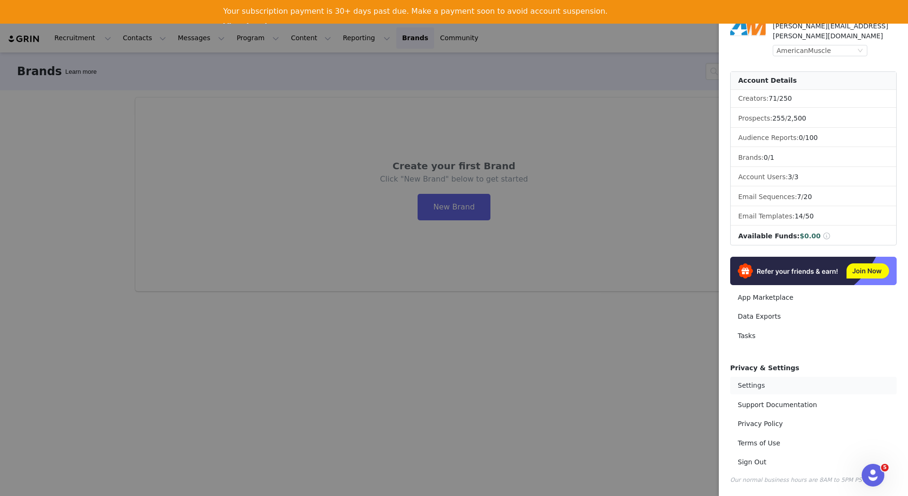
click at [748, 385] on link "Settings" at bounding box center [814, 386] width 167 height 18
select select "America/New_York"
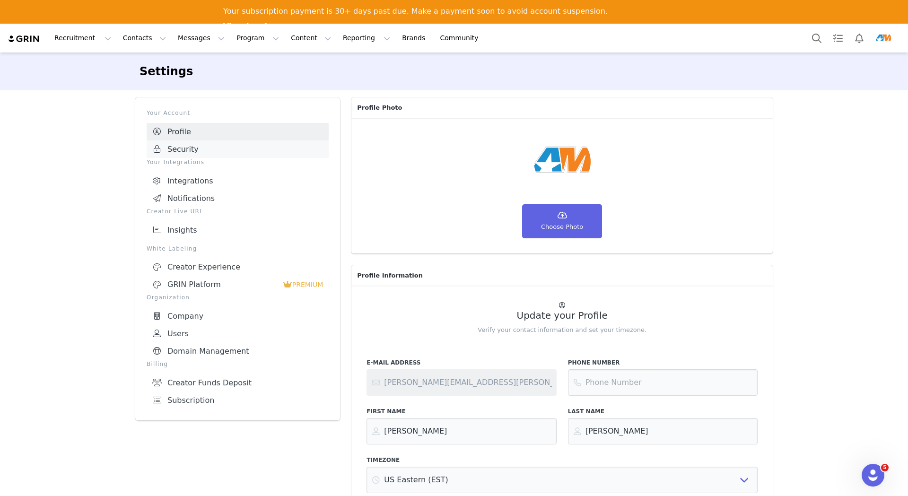
click at [204, 151] on link "Security" at bounding box center [238, 150] width 182 height 18
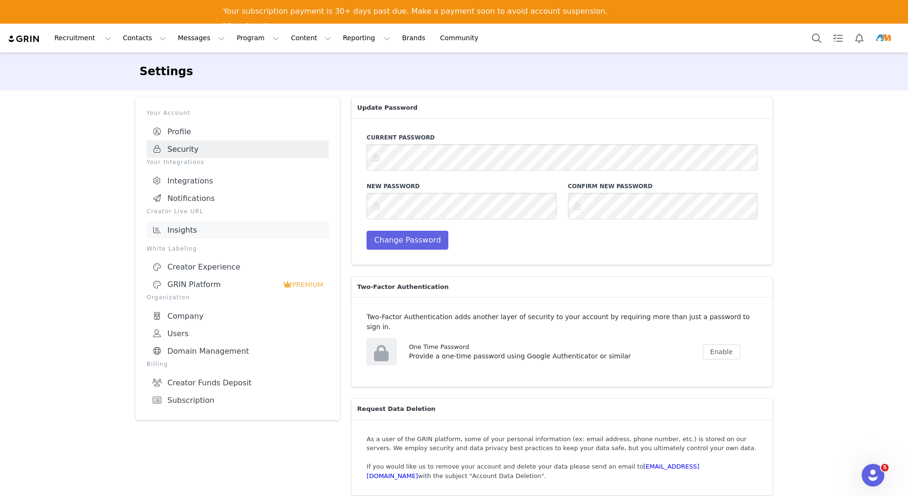
click at [193, 225] on link "Insights" at bounding box center [238, 230] width 182 height 18
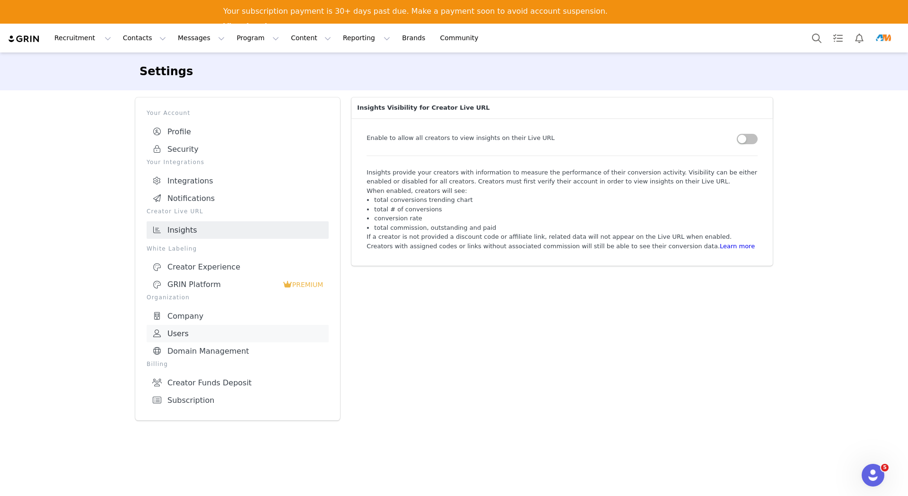
click at [193, 328] on link "Users" at bounding box center [238, 334] width 182 height 18
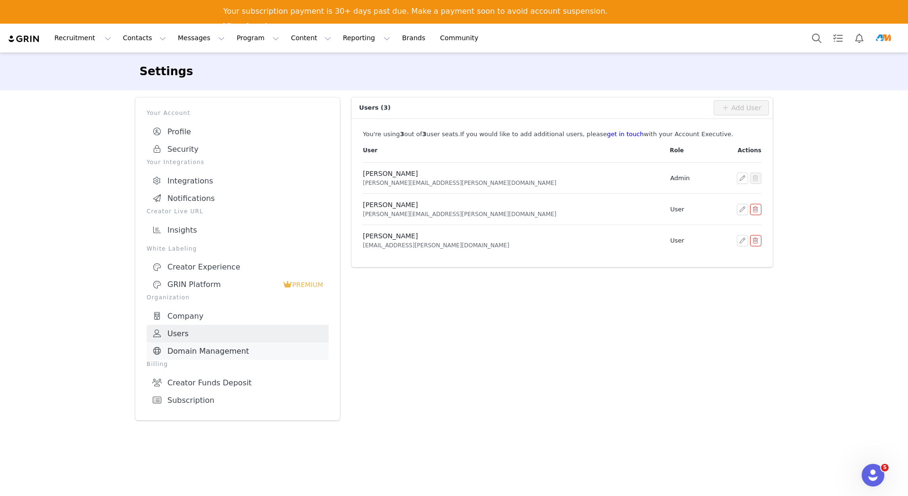
click at [210, 346] on link "Domain Management" at bounding box center [238, 352] width 182 height 18
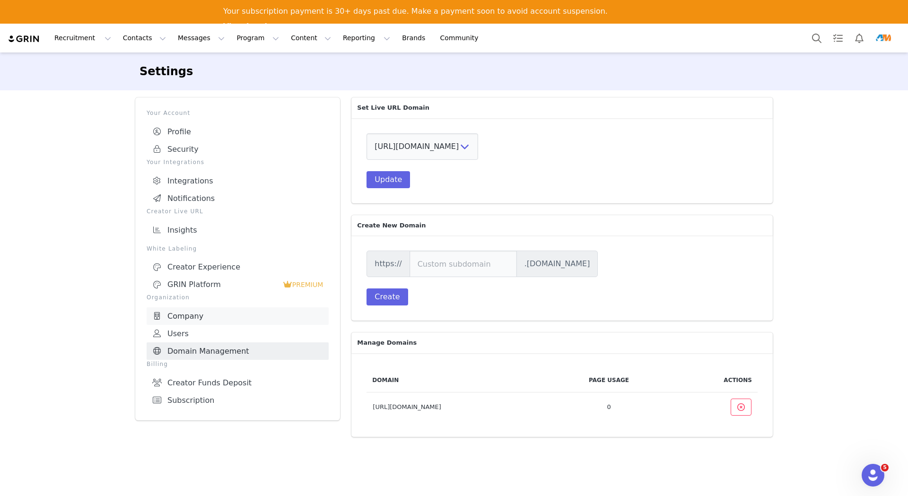
click at [206, 317] on link "Company" at bounding box center [238, 317] width 182 height 18
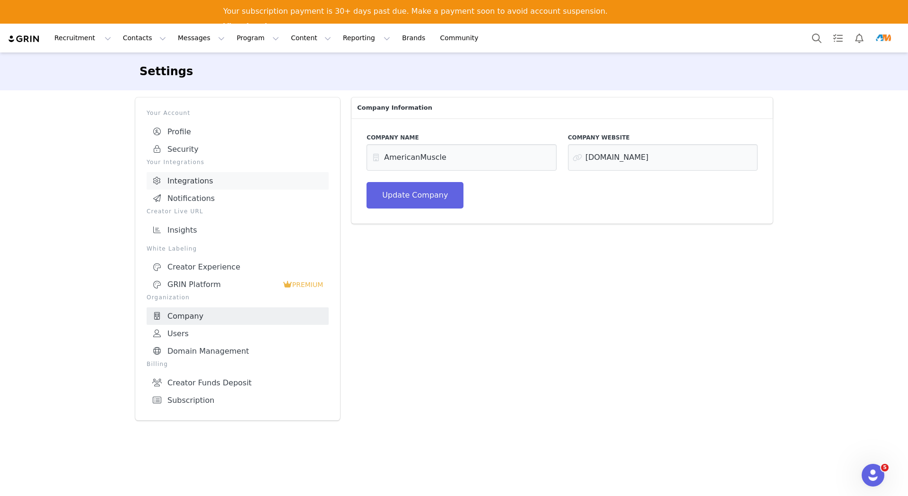
click at [209, 179] on link "Integrations" at bounding box center [238, 181] width 182 height 18
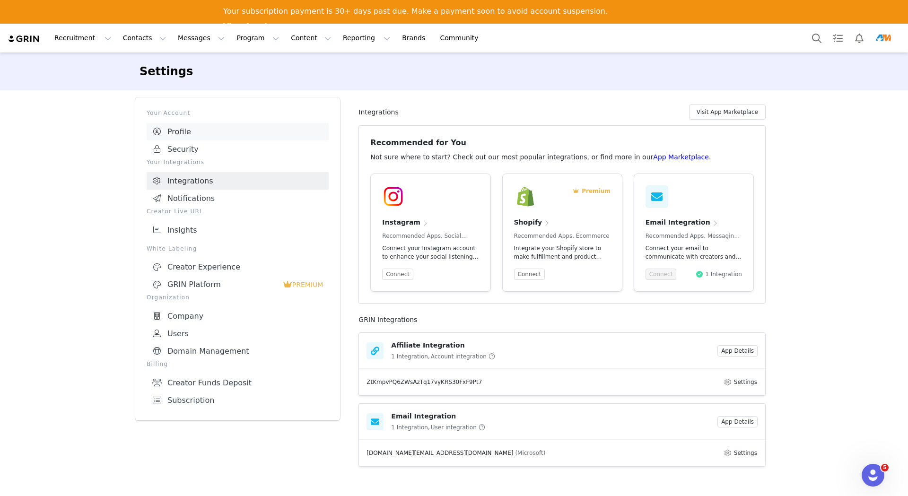
click at [214, 137] on link "Profile" at bounding box center [238, 132] width 182 height 18
select select "America/New_York"
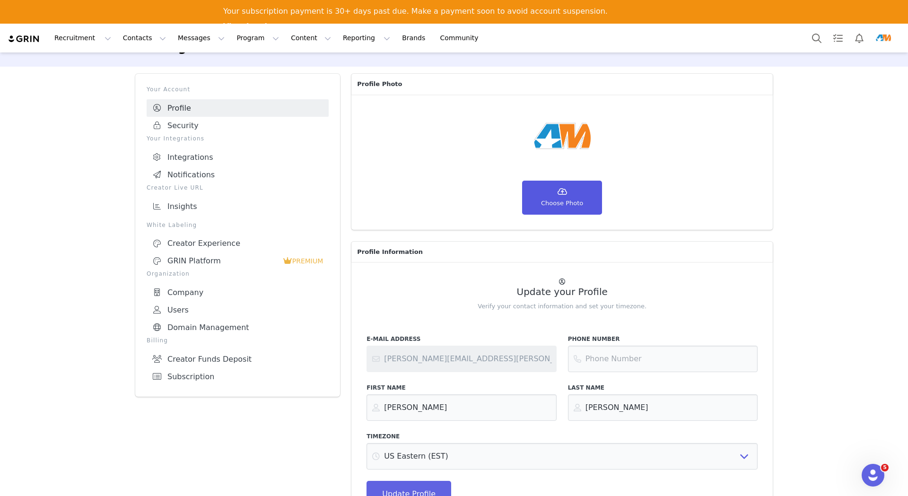
scroll to position [35, 0]
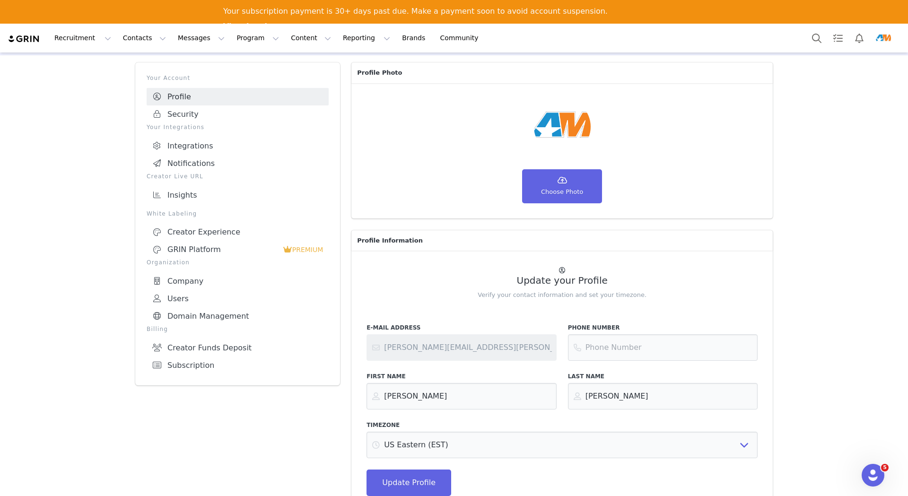
click at [884, 34] on img "Profile" at bounding box center [883, 38] width 15 height 15
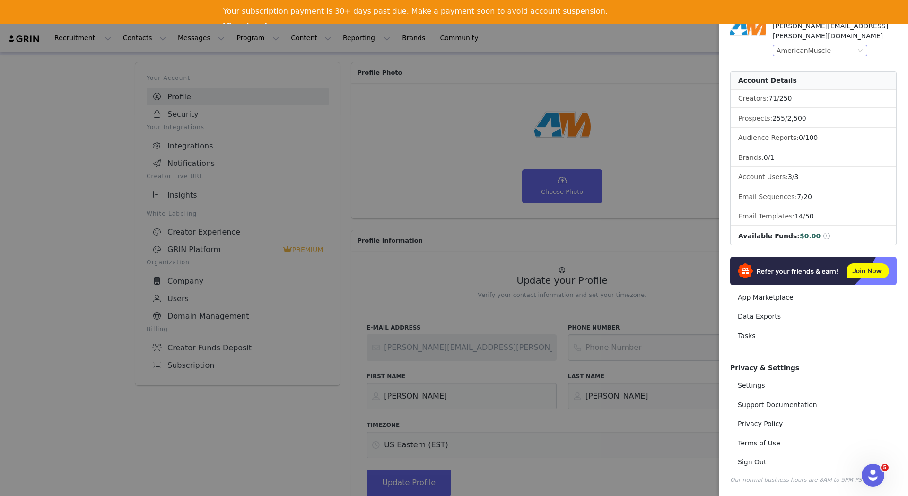
click at [819, 45] on div "AmericanMuscle" at bounding box center [804, 50] width 54 height 10
click at [813, 129] on li "ExtremeTerrain" at bounding box center [839, 133] width 132 height 15
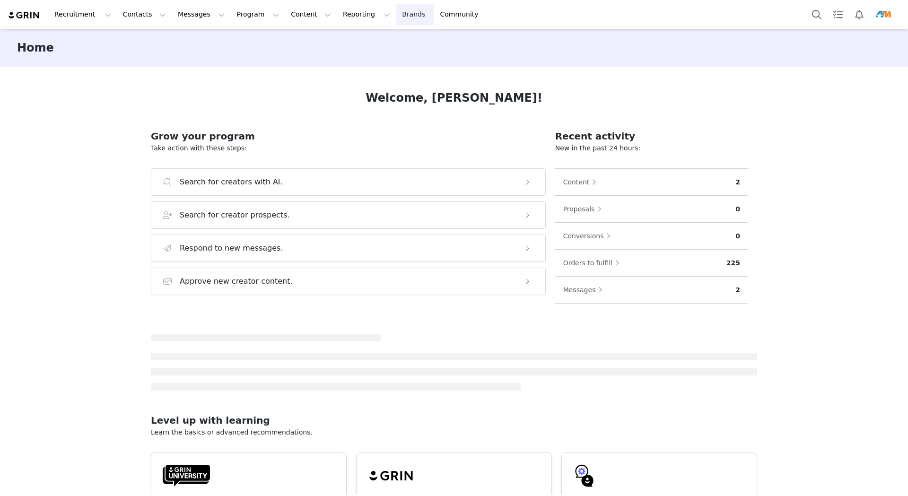
click at [396, 18] on link "Brands Brands" at bounding box center [414, 14] width 37 height 21
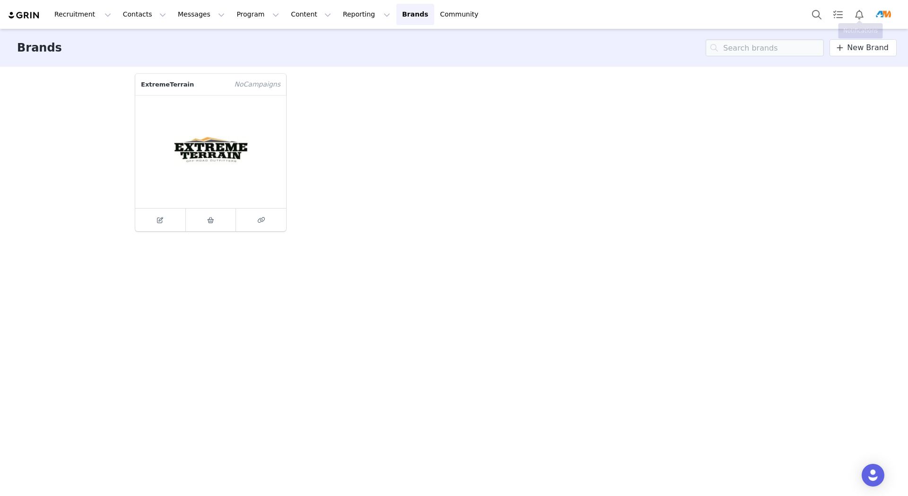
click at [883, 12] on img "Profile" at bounding box center [883, 14] width 15 height 15
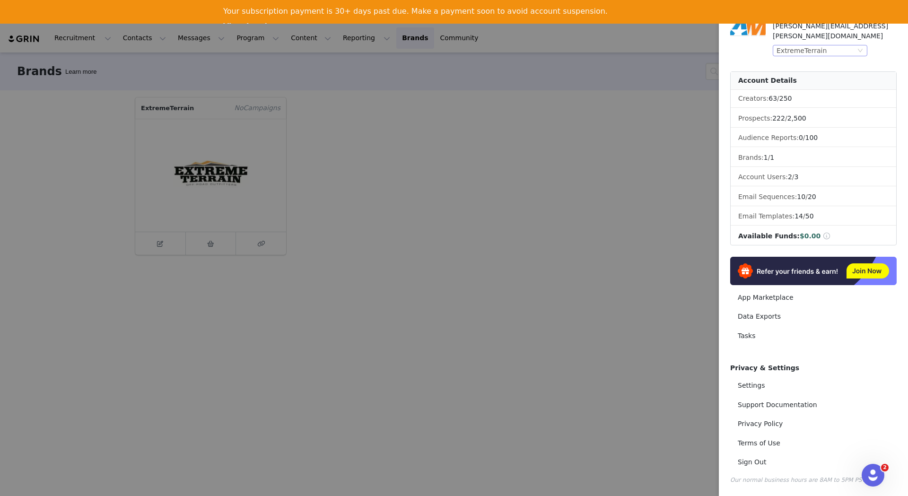
click at [855, 45] on div "ExtremeTerrain" at bounding box center [816, 50] width 79 height 10
click at [816, 70] on li "AmericanMuscle" at bounding box center [839, 72] width 132 height 15
